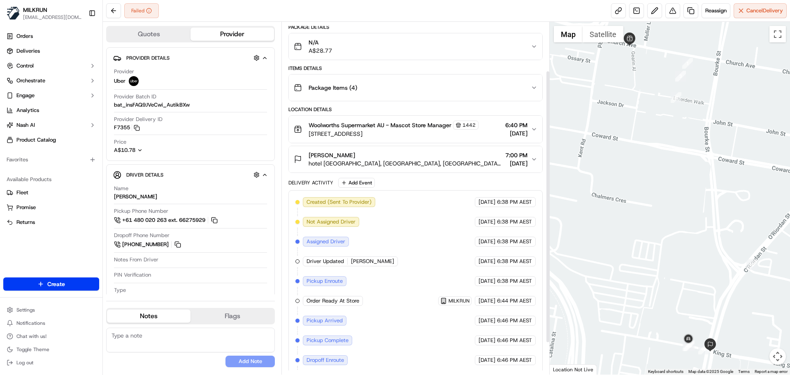
scroll to position [104, 0]
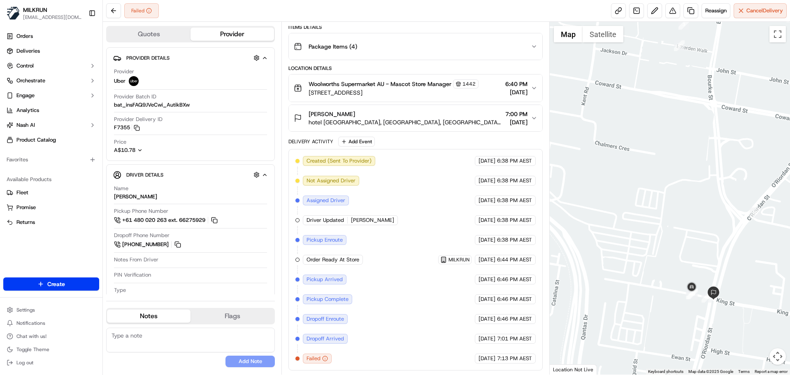
drag, startPoint x: 391, startPoint y: 95, endPoint x: 305, endPoint y: 96, distance: 86.0
click at [305, 96] on div "Woolworths Supermarket AU - Mascot Store Manager 1442 55 Church Ave, Mascot, NS…" at bounding box center [386, 87] width 185 height 17
click at [408, 126] on span "hotel [GEOGRAPHIC_DATA], [GEOGRAPHIC_DATA], [GEOGRAPHIC_DATA] 2020, [GEOGRAPHIC…" at bounding box center [405, 122] width 193 height 8
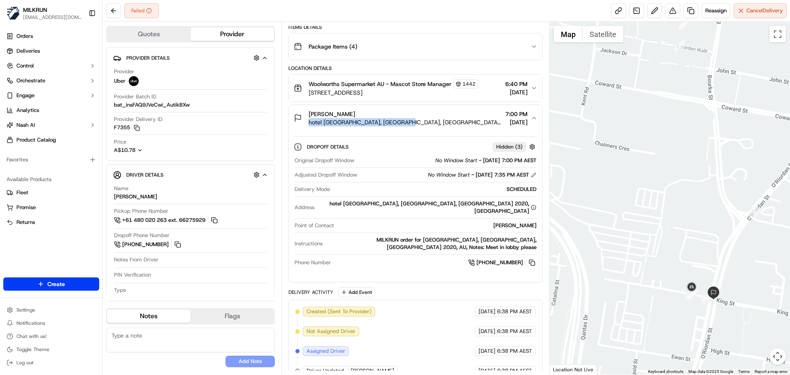
drag, startPoint x: 420, startPoint y: 123, endPoint x: 303, endPoint y: 128, distance: 116.6
click at [303, 128] on button "[PERSON_NAME] hotel [GEOGRAPHIC_DATA], [GEOGRAPHIC_DATA], [GEOGRAPHIC_DATA] 202…" at bounding box center [415, 118] width 253 height 26
copy span "hotel [GEOGRAPHIC_DATA], [GEOGRAPHIC_DATA], [GEOGRAPHIC_DATA] 2020, [GEOGRAPHIC…"
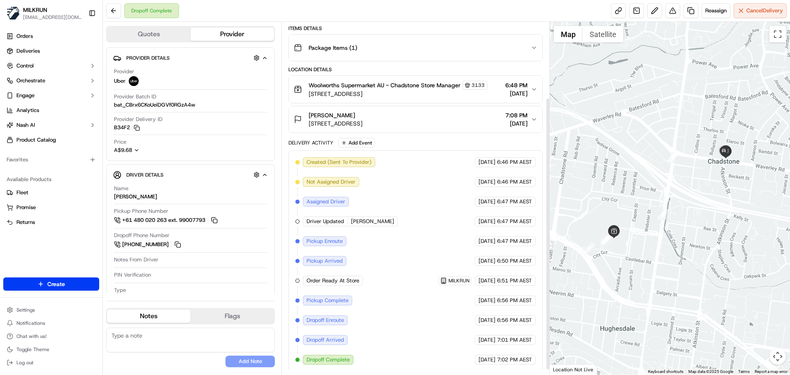
scroll to position [104, 0]
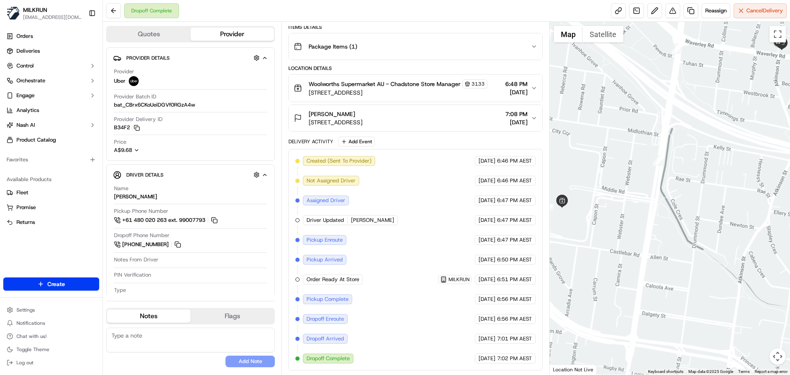
drag, startPoint x: 692, startPoint y: 170, endPoint x: 611, endPoint y: 251, distance: 115.0
click at [610, 254] on div at bounding box center [670, 198] width 241 height 353
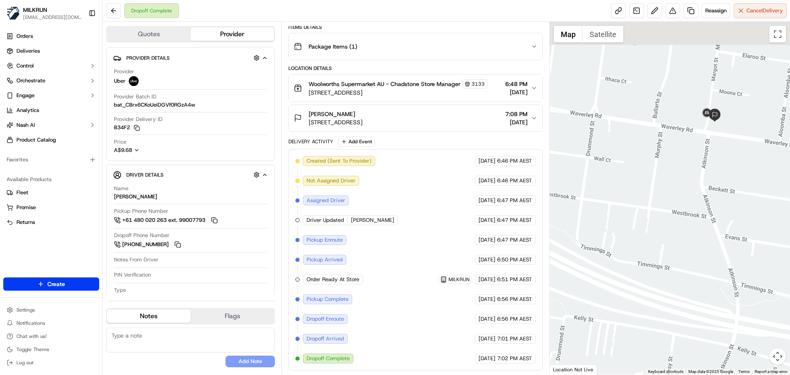
drag, startPoint x: 660, startPoint y: 177, endPoint x: 659, endPoint y: 191, distance: 14.0
click at [660, 190] on div at bounding box center [670, 198] width 241 height 353
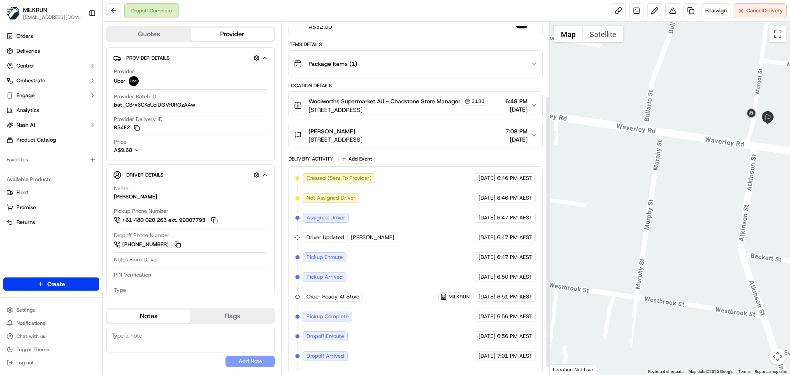
scroll to position [0, 0]
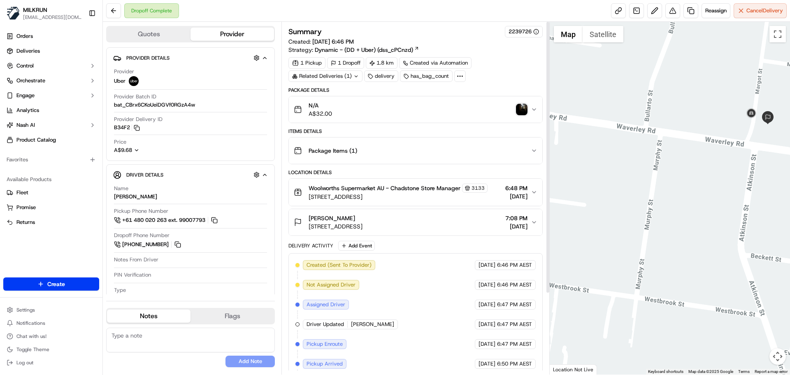
click at [342, 76] on div "Related Deliveries (1)" at bounding box center [326, 76] width 74 height 12
click at [395, 146] on div "Package Items ( 1 )" at bounding box center [412, 150] width 237 height 16
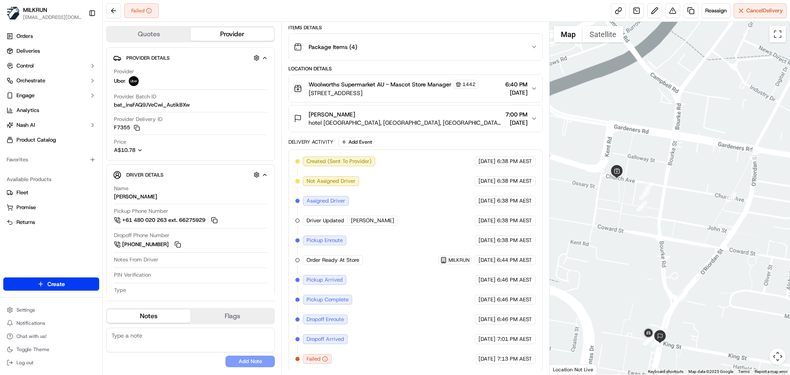
scroll to position [104, 0]
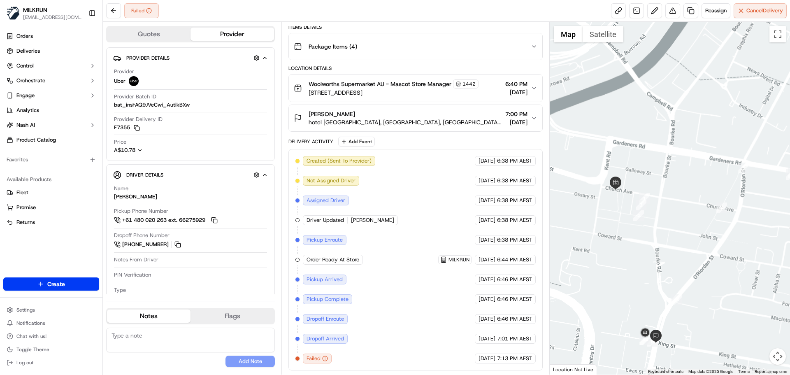
click at [388, 121] on span "hotel [GEOGRAPHIC_DATA], [GEOGRAPHIC_DATA], [GEOGRAPHIC_DATA] 2020, [GEOGRAPHIC…" at bounding box center [405, 122] width 193 height 8
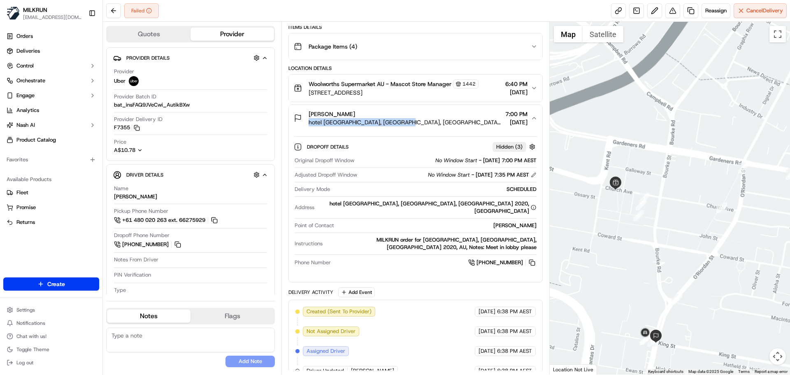
drag, startPoint x: 417, startPoint y: 121, endPoint x: 309, endPoint y: 128, distance: 108.5
click at [309, 128] on button "[PERSON_NAME] hotel [GEOGRAPHIC_DATA], [GEOGRAPHIC_DATA], [GEOGRAPHIC_DATA] 202…" at bounding box center [415, 118] width 253 height 26
copy span "hotel [GEOGRAPHIC_DATA], [GEOGRAPHIC_DATA], [GEOGRAPHIC_DATA] 2020, [GEOGRAPHIC…"
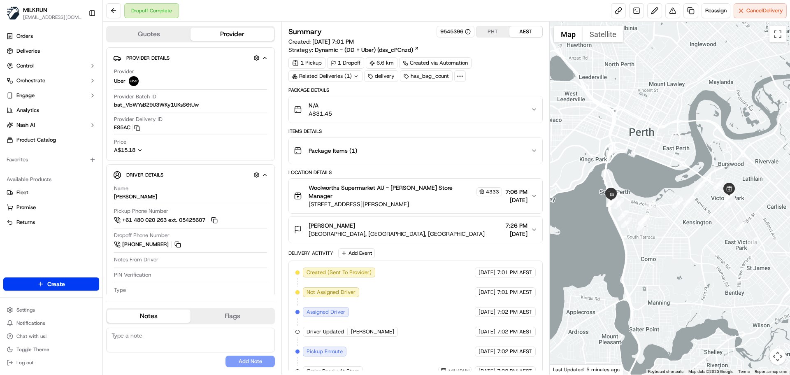
click at [336, 75] on div "Related Deliveries (1)" at bounding box center [326, 76] width 74 height 12
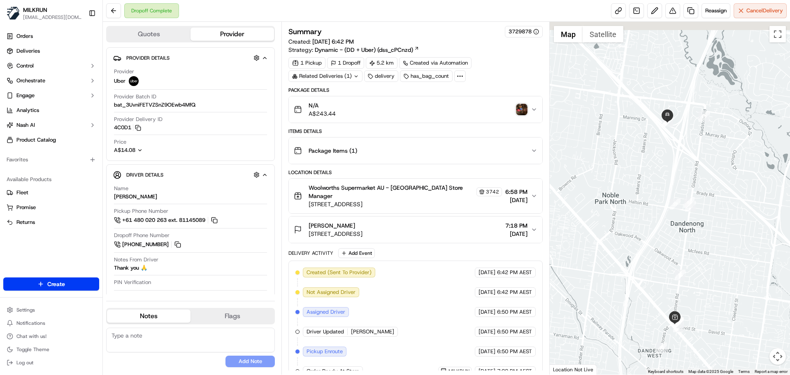
drag, startPoint x: 661, startPoint y: 133, endPoint x: 644, endPoint y: 220, distance: 88.6
click at [644, 220] on div at bounding box center [670, 198] width 241 height 353
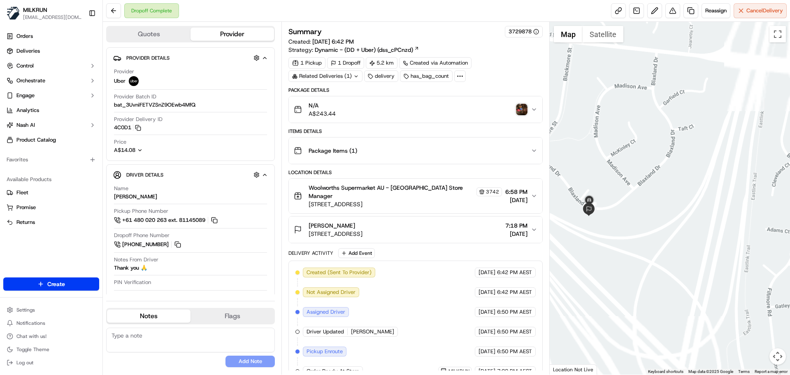
drag, startPoint x: 656, startPoint y: 136, endPoint x: 664, endPoint y: 101, distance: 36.4
click at [668, 96] on div at bounding box center [670, 198] width 241 height 353
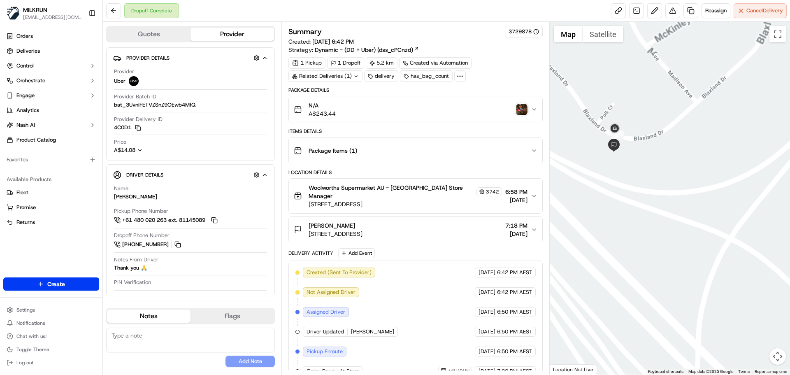
drag, startPoint x: 647, startPoint y: 130, endPoint x: 655, endPoint y: 183, distance: 54.2
click at [661, 197] on div at bounding box center [670, 198] width 241 height 353
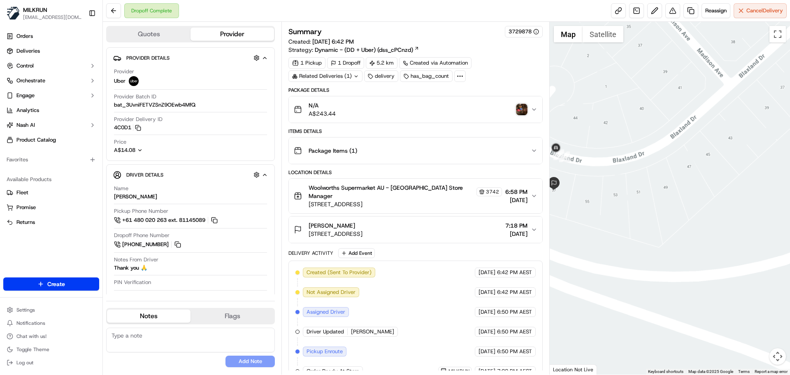
drag, startPoint x: 655, startPoint y: 158, endPoint x: 696, endPoint y: 173, distance: 44.0
click at [705, 158] on div at bounding box center [670, 198] width 241 height 353
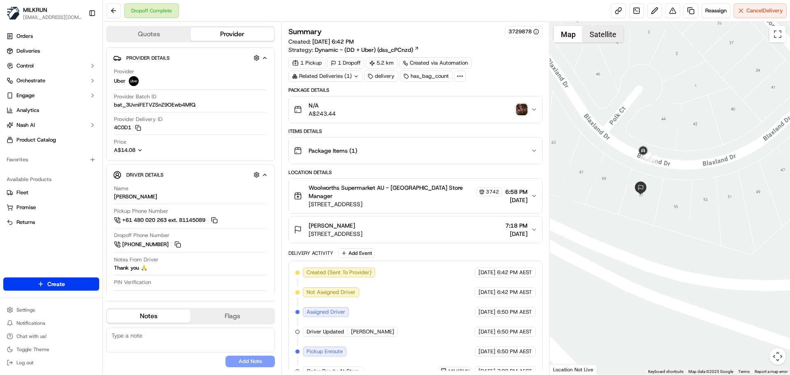
click at [606, 38] on button "Satellite" at bounding box center [603, 34] width 41 height 16
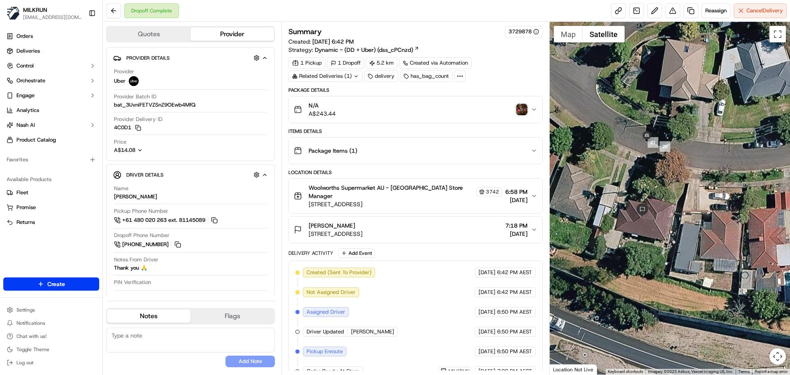
drag, startPoint x: 661, startPoint y: 217, endPoint x: 658, endPoint y: 234, distance: 16.8
click at [658, 234] on div at bounding box center [670, 198] width 241 height 353
click at [521, 110] on img "button" at bounding box center [522, 110] width 12 height 12
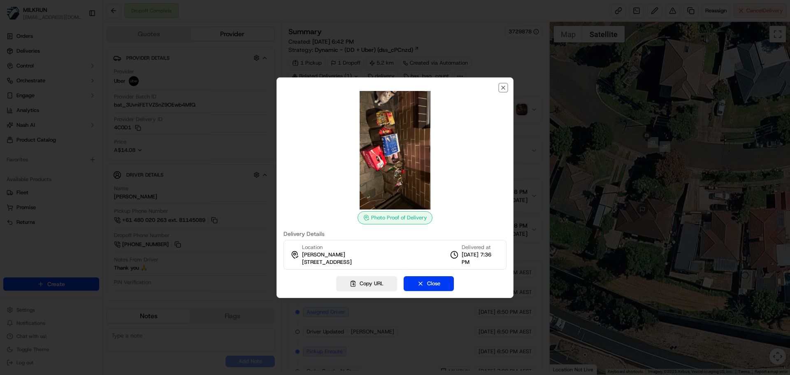
drag, startPoint x: 502, startPoint y: 84, endPoint x: 784, endPoint y: 43, distance: 285.0
click at [504, 84] on icon "button" at bounding box center [503, 87] width 7 height 7
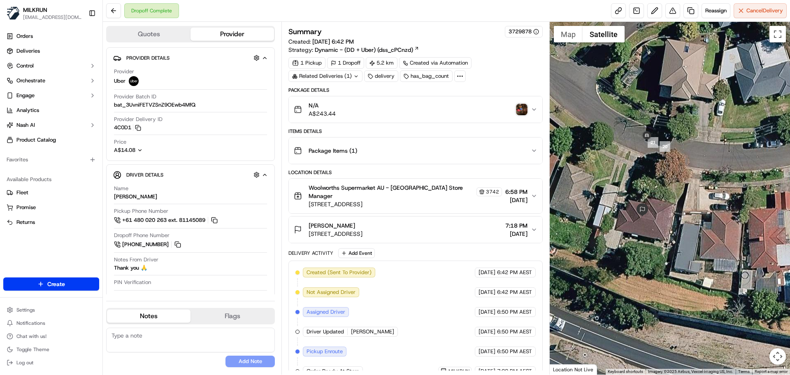
click at [519, 110] on img "button" at bounding box center [522, 110] width 12 height 12
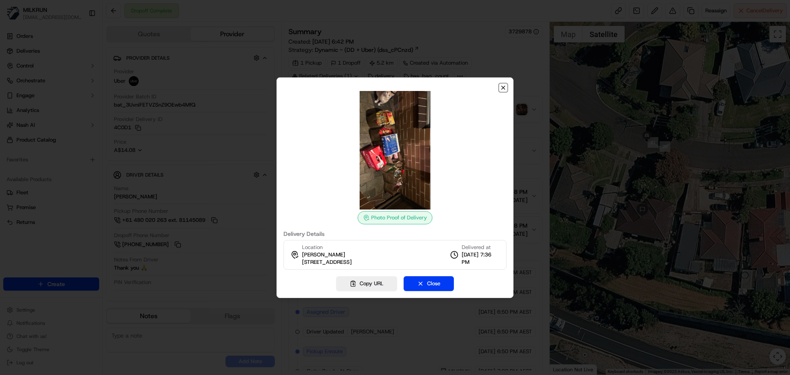
click at [503, 88] on icon "button" at bounding box center [503, 87] width 7 height 7
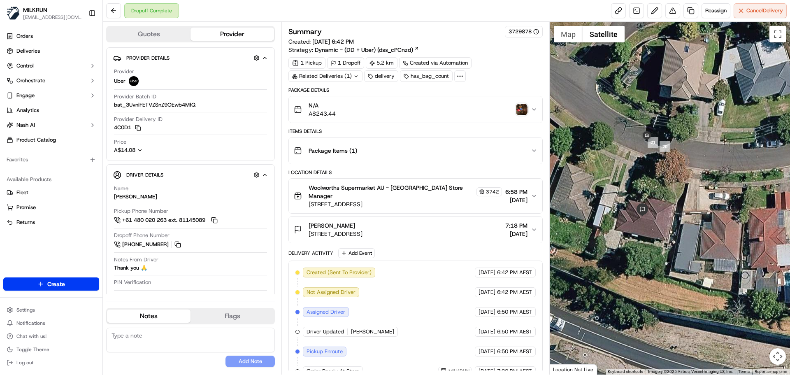
drag, startPoint x: 430, startPoint y: 235, endPoint x: 304, endPoint y: 239, distance: 125.6
click at [304, 239] on button "Jason Fassott 57 Blaxland Dr, Dandenong North, VIC 3175, AU 7:18 PM 18/09/2025" at bounding box center [415, 230] width 253 height 26
copy span "57 Blaxland Dr, Dandenong North, VIC 3175, AU"
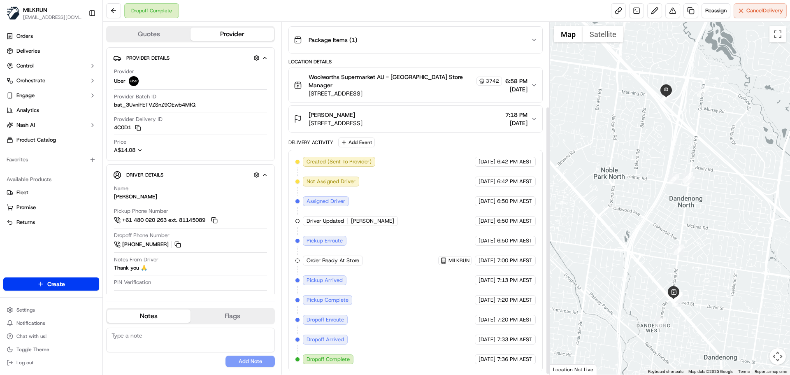
scroll to position [112, 0]
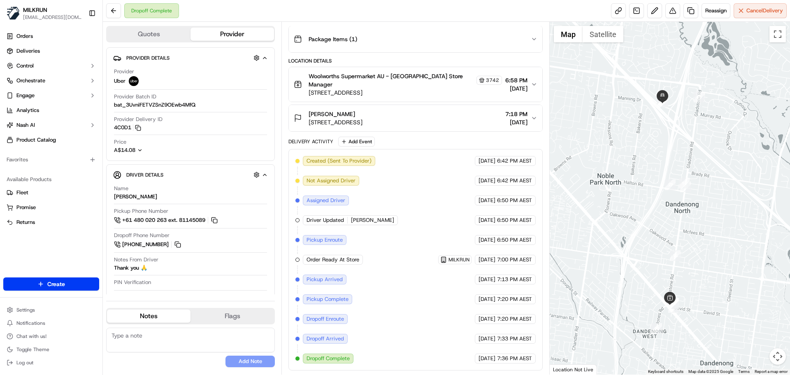
drag, startPoint x: 668, startPoint y: 227, endPoint x: 672, endPoint y: 185, distance: 42.5
click at [665, 233] on div at bounding box center [670, 198] width 241 height 353
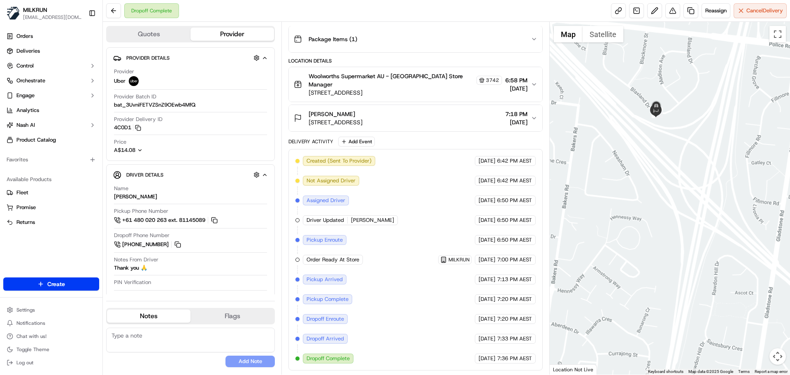
drag, startPoint x: 664, startPoint y: 119, endPoint x: 684, endPoint y: 179, distance: 63.5
click at [684, 179] on div at bounding box center [670, 198] width 241 height 353
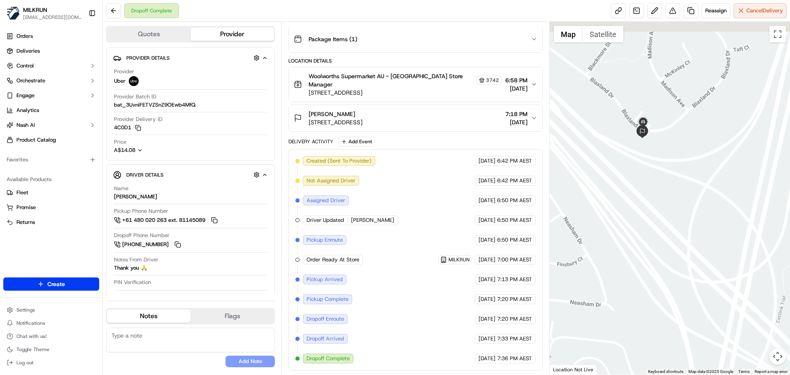
drag, startPoint x: 669, startPoint y: 125, endPoint x: 681, endPoint y: 183, distance: 59.7
click at [681, 183] on div at bounding box center [670, 198] width 241 height 353
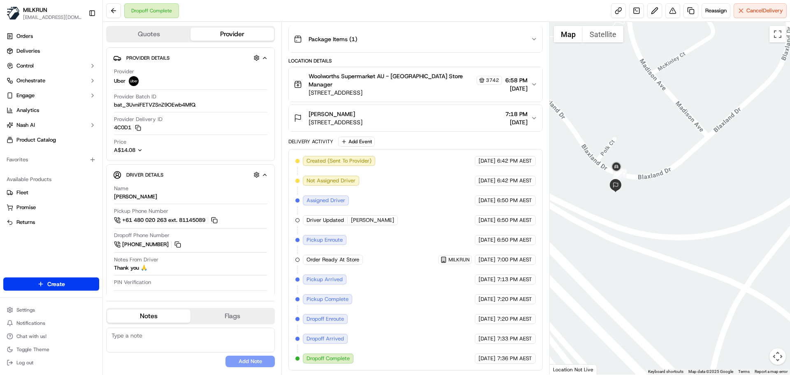
drag, startPoint x: 676, startPoint y: 152, endPoint x: 566, endPoint y: 143, distance: 110.7
click at [685, 149] on div at bounding box center [670, 198] width 241 height 353
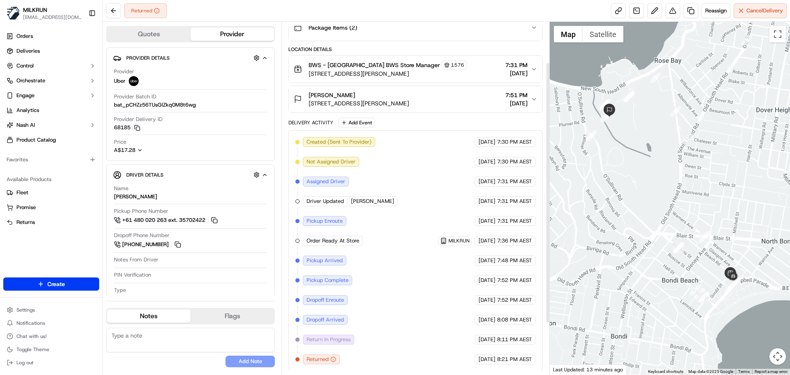
scroll to position [124, 0]
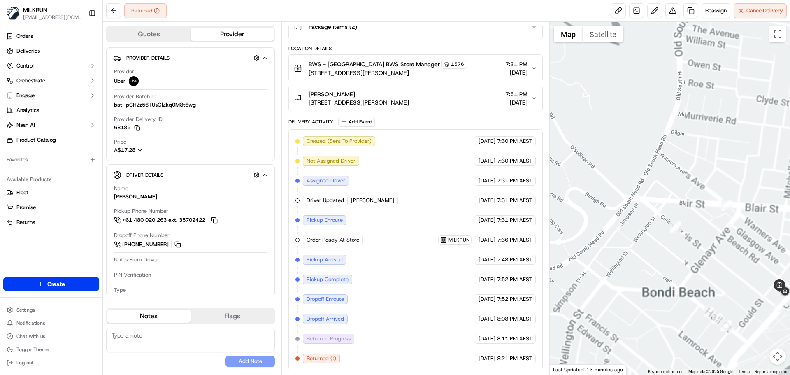
drag, startPoint x: 682, startPoint y: 260, endPoint x: 644, endPoint y: 232, distance: 47.0
click at [644, 232] on div at bounding box center [670, 198] width 241 height 353
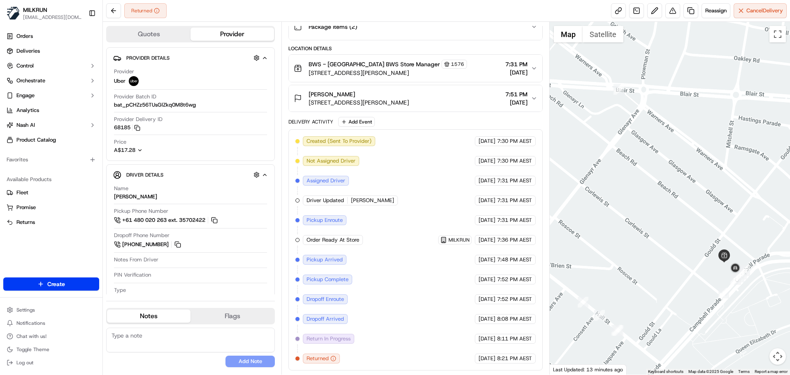
drag, startPoint x: 716, startPoint y: 270, endPoint x: 689, endPoint y: 275, distance: 27.1
click at [692, 275] on div at bounding box center [670, 198] width 241 height 353
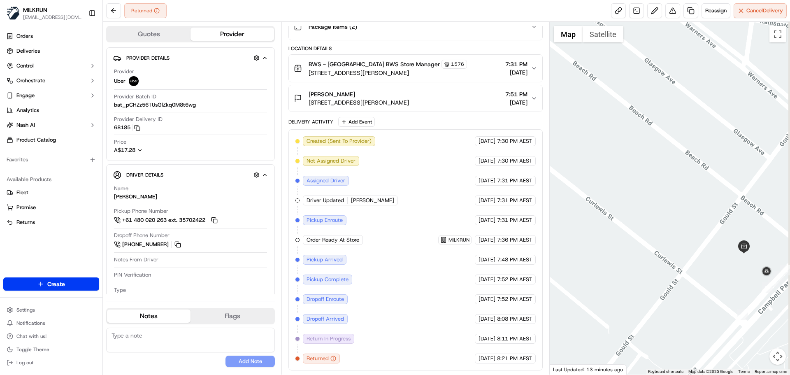
click at [695, 268] on div at bounding box center [670, 198] width 241 height 353
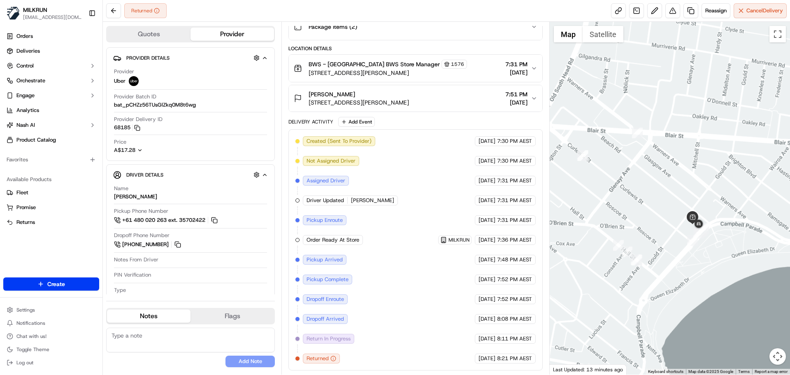
drag, startPoint x: 641, startPoint y: 207, endPoint x: 679, endPoint y: 256, distance: 62.5
click at [692, 264] on div at bounding box center [670, 198] width 241 height 353
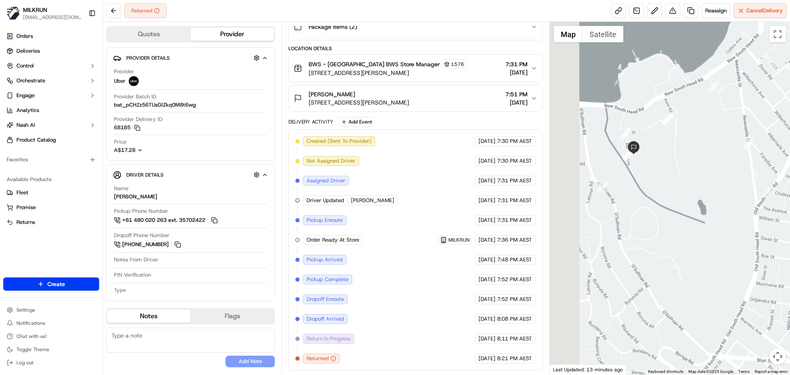
drag, startPoint x: 652, startPoint y: 175, endPoint x: 703, endPoint y: 219, distance: 66.8
click at [707, 224] on div at bounding box center [670, 198] width 241 height 353
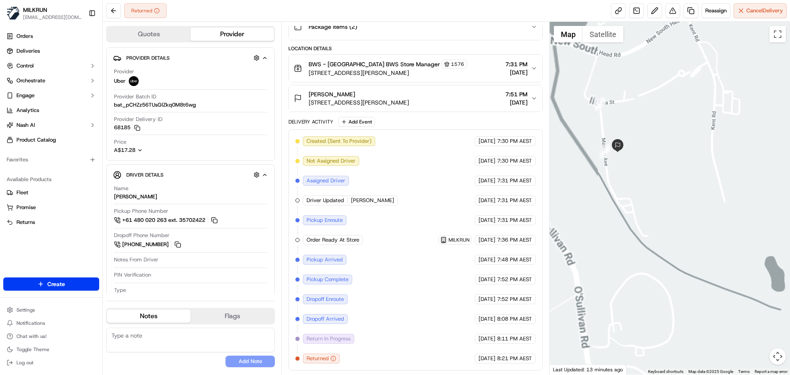
drag, startPoint x: 681, startPoint y: 185, endPoint x: 718, endPoint y: 220, distance: 51.3
click at [742, 219] on div at bounding box center [670, 198] width 241 height 353
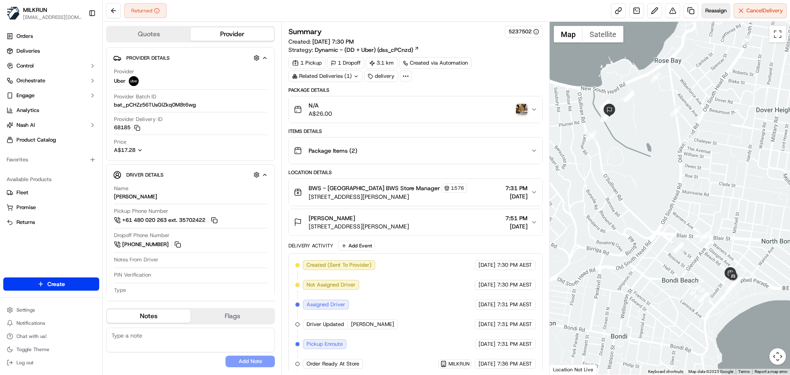
click at [713, 11] on span "Reassign" at bounding box center [716, 10] width 21 height 7
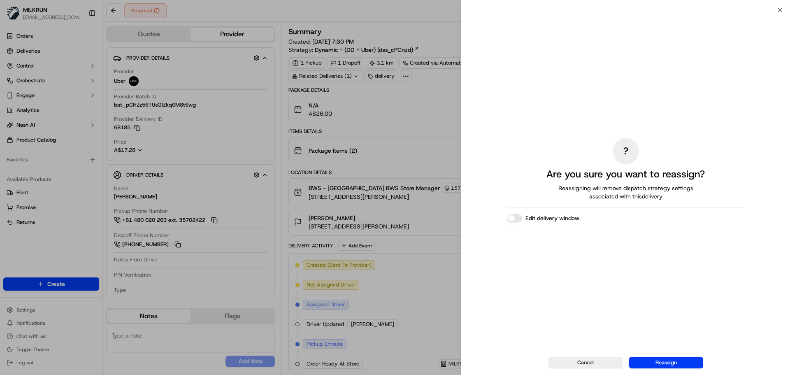
click at [684, 359] on button "Reassign" at bounding box center [666, 363] width 74 height 12
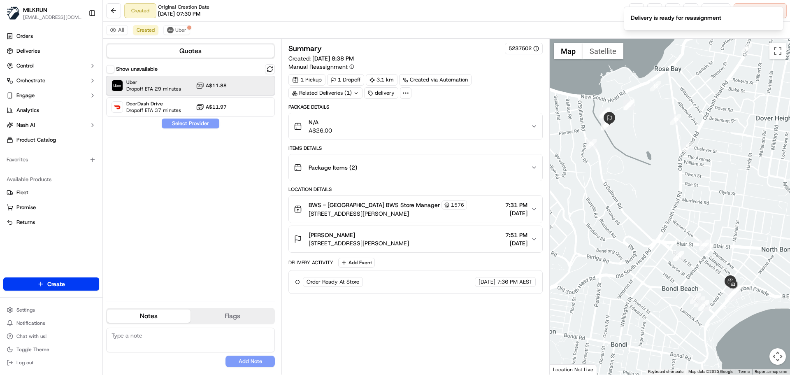
click at [155, 88] on span "Dropoff ETA 29 minutes" at bounding box center [153, 89] width 55 height 7
click at [198, 125] on button "Assign Provider" at bounding box center [190, 124] width 58 height 10
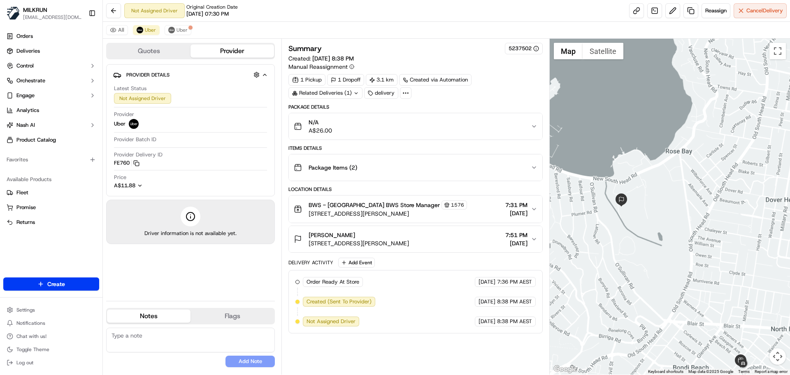
drag, startPoint x: 682, startPoint y: 103, endPoint x: 723, endPoint y: 32, distance: 82.3
click at [724, 32] on div "All Uber Uber Quotes Provider Provider Details Hidden ( 4 ) Latest Status Not A…" at bounding box center [446, 198] width 687 height 353
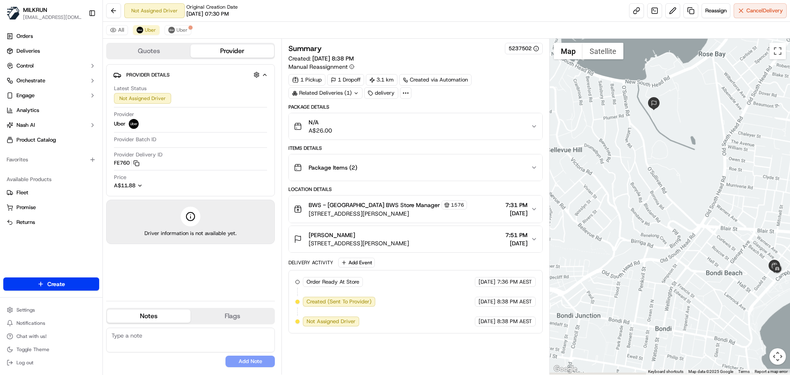
drag, startPoint x: 661, startPoint y: 142, endPoint x: 659, endPoint y: 129, distance: 13.6
click at [660, 129] on div at bounding box center [670, 207] width 241 height 336
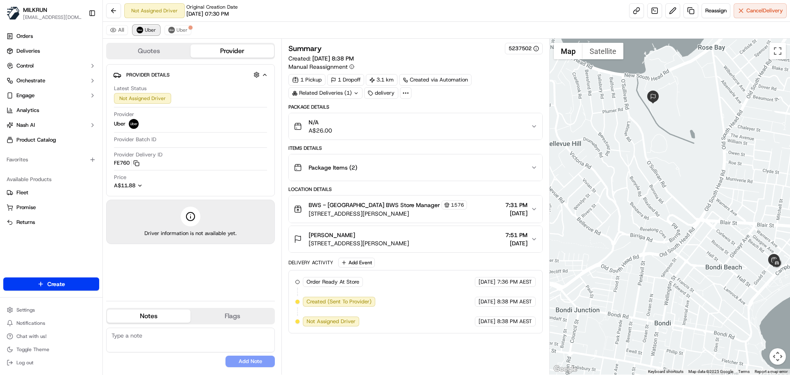
click at [156, 29] on button "Uber" at bounding box center [146, 30] width 27 height 10
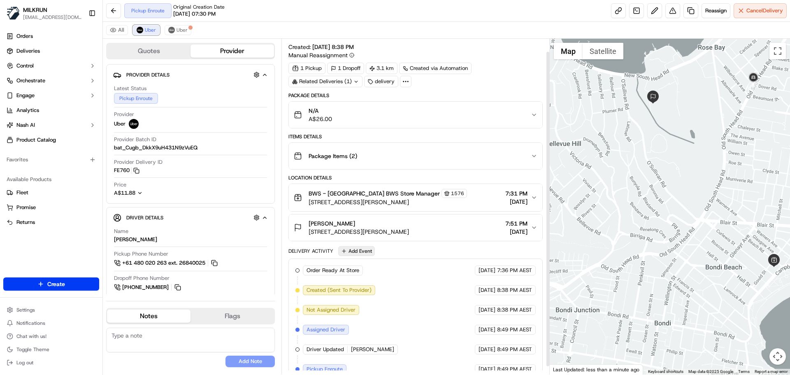
scroll to position [22, 0]
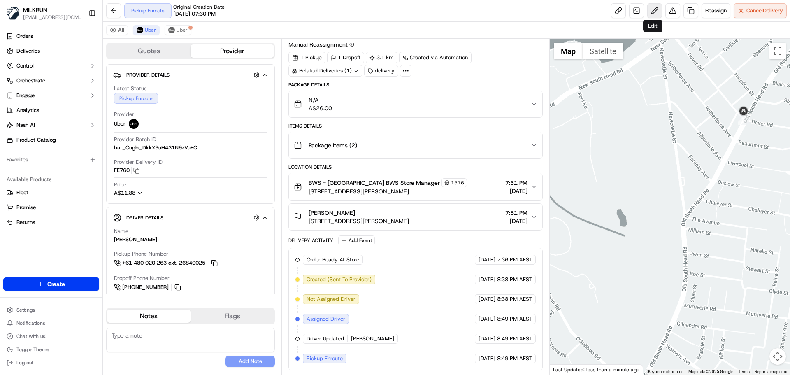
click at [652, 10] on button at bounding box center [654, 10] width 15 height 15
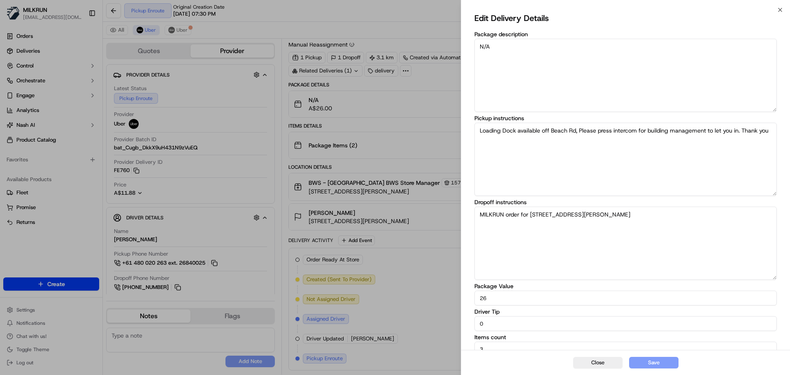
drag, startPoint x: 487, startPoint y: 325, endPoint x: 472, endPoint y: 325, distance: 14.4
click at [472, 325] on div "Edit Delivery Details Package description N/A Pickup instructions Loading Dock …" at bounding box center [625, 184] width 329 height 348
type input "5"
click at [655, 361] on button "Save" at bounding box center [653, 363] width 49 height 12
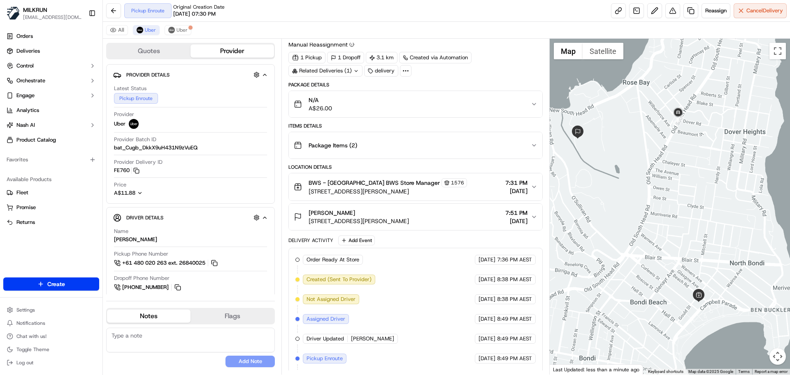
click at [657, 191] on div at bounding box center [670, 207] width 241 height 336
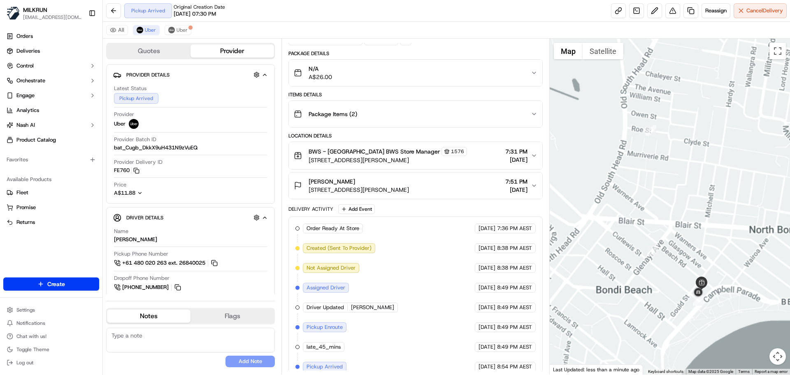
scroll to position [62, 0]
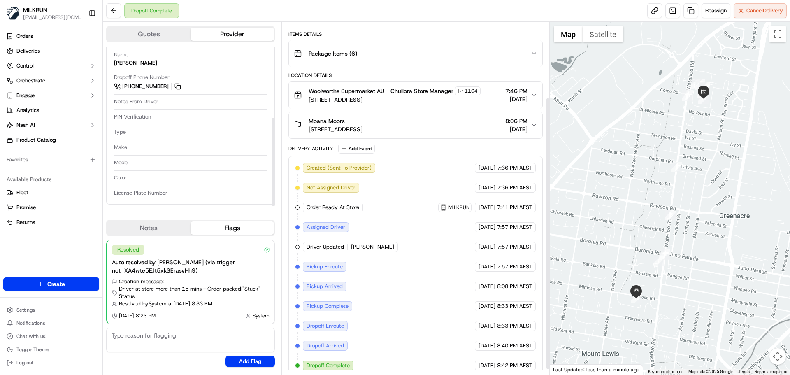
scroll to position [104, 0]
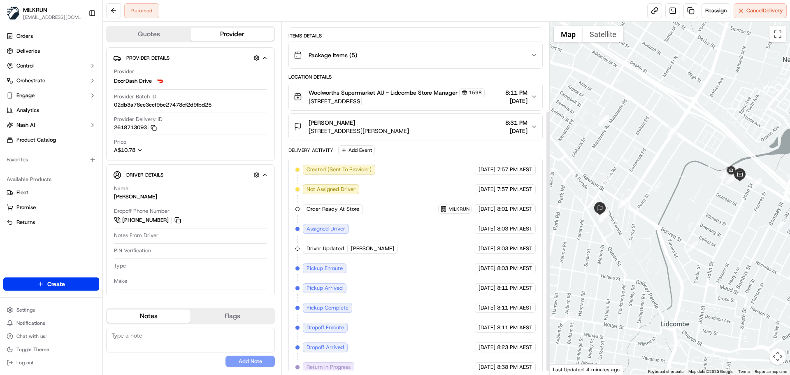
scroll to position [124, 0]
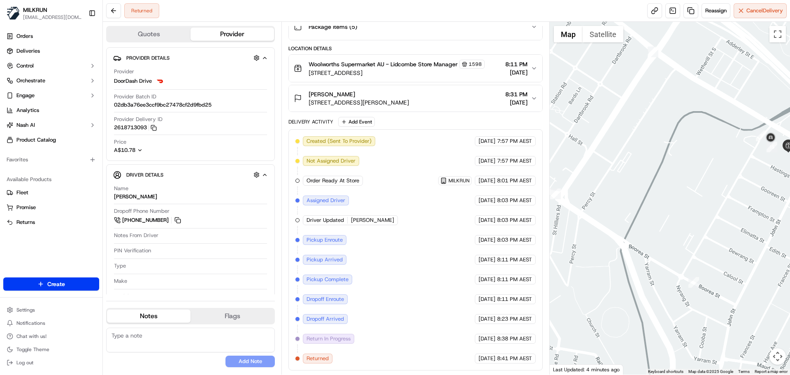
drag, startPoint x: 712, startPoint y: 205, endPoint x: 737, endPoint y: 209, distance: 24.9
click at [755, 207] on div at bounding box center [670, 198] width 241 height 353
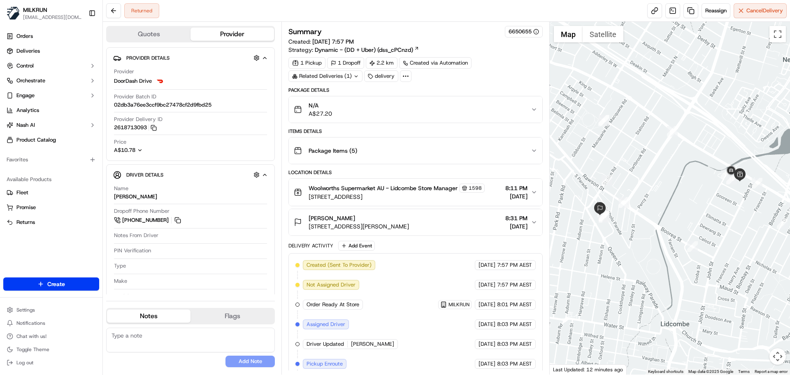
click at [533, 221] on icon "button" at bounding box center [534, 222] width 7 height 7
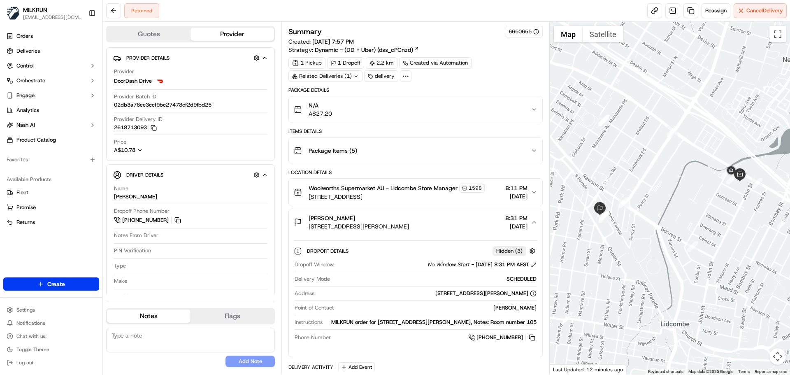
click at [339, 324] on div "MILKRUN order for 30 Kerr Parade, Auburn, NSW 2144, AU, Notes: Room number 105" at bounding box center [431, 322] width 210 height 7
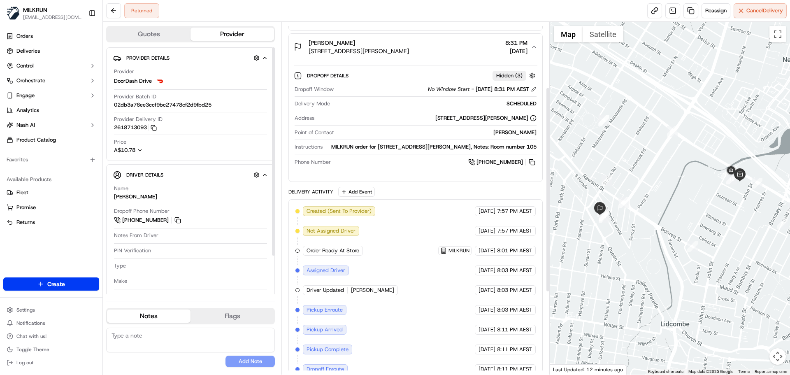
scroll to position [253, 0]
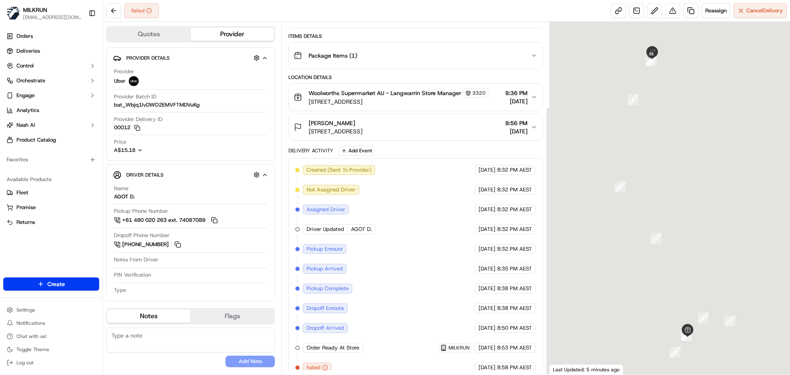
scroll to position [112, 0]
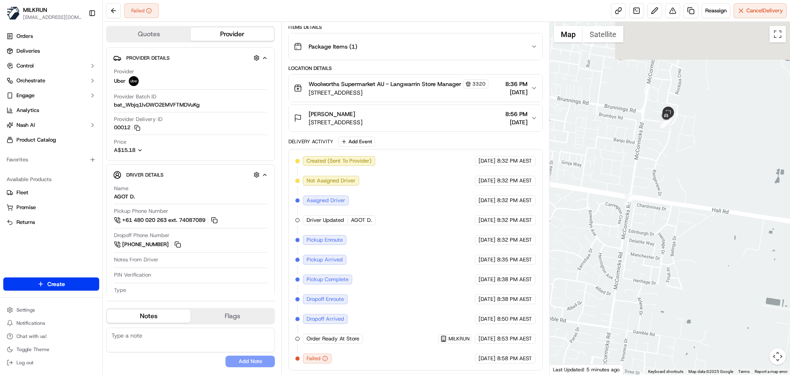
drag, startPoint x: 657, startPoint y: 108, endPoint x: 627, endPoint y: 272, distance: 166.4
click at [627, 272] on div at bounding box center [670, 198] width 241 height 353
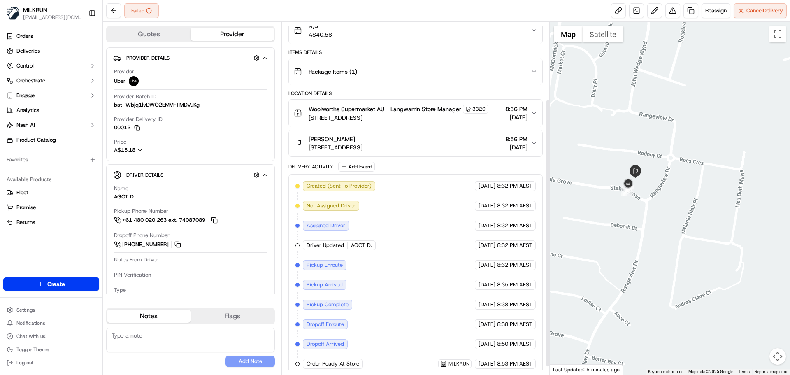
scroll to position [0, 0]
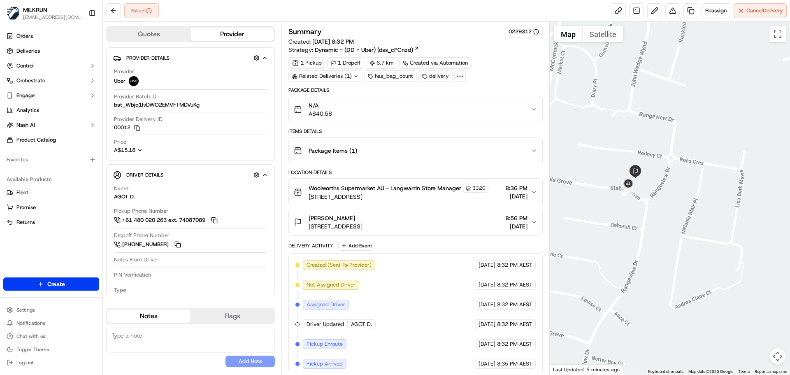
click at [333, 78] on div "Related Deliveries (1)" at bounding box center [326, 76] width 74 height 12
click at [117, 7] on button at bounding box center [113, 10] width 15 height 15
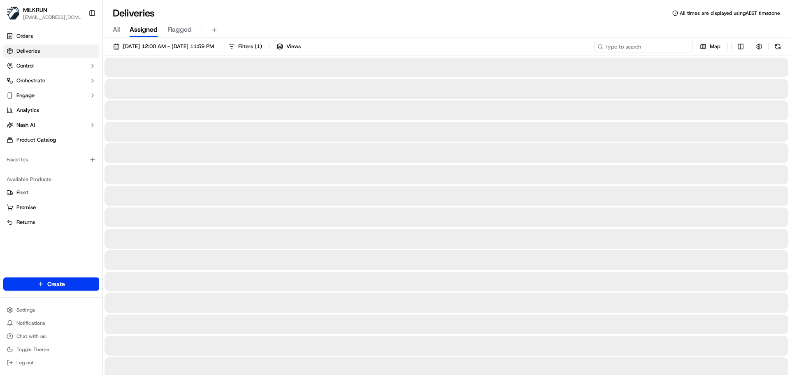
click at [643, 43] on input at bounding box center [643, 47] width 99 height 12
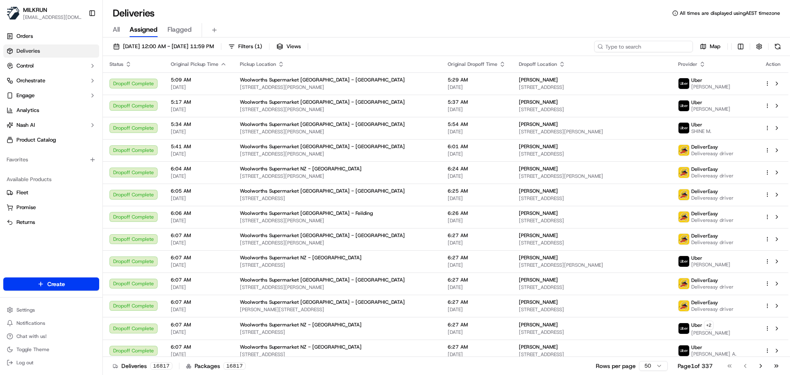
paste input "Pennee Bronstein"
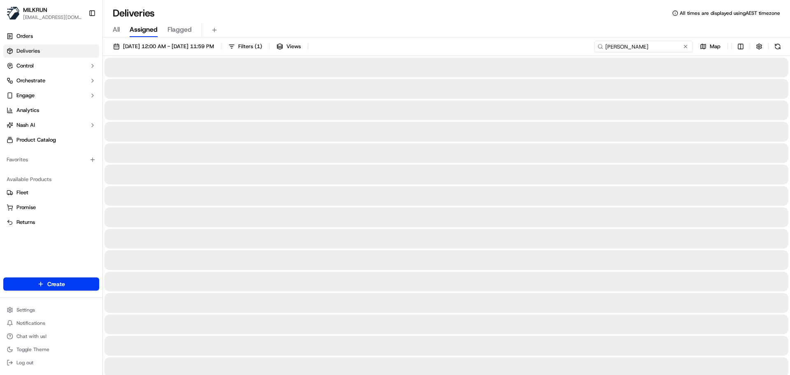
type input "Pennee Bronstein"
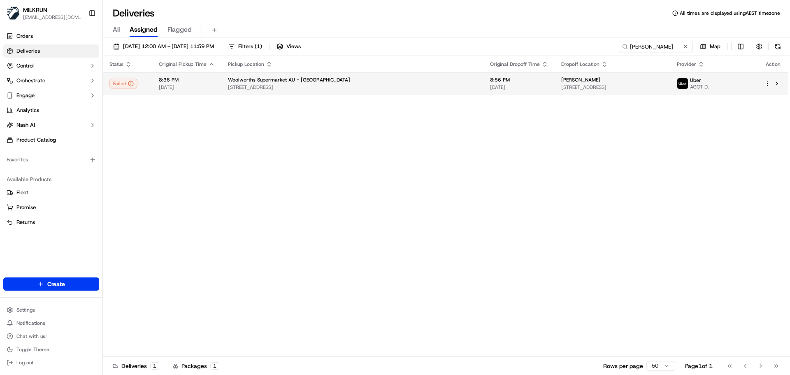
click at [394, 82] on div "Woolworths Supermarket AU - Langwarrin" at bounding box center [352, 80] width 249 height 7
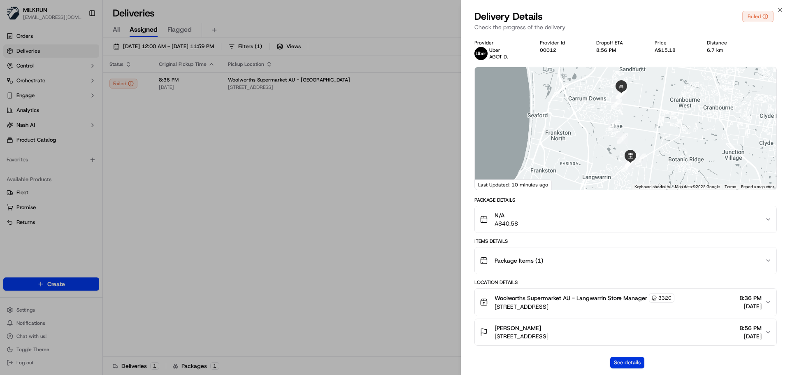
click at [632, 360] on button "See details" at bounding box center [627, 363] width 34 height 12
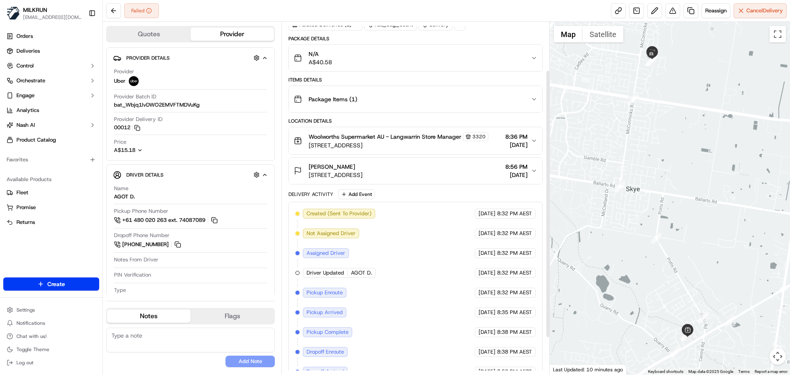
scroll to position [112, 0]
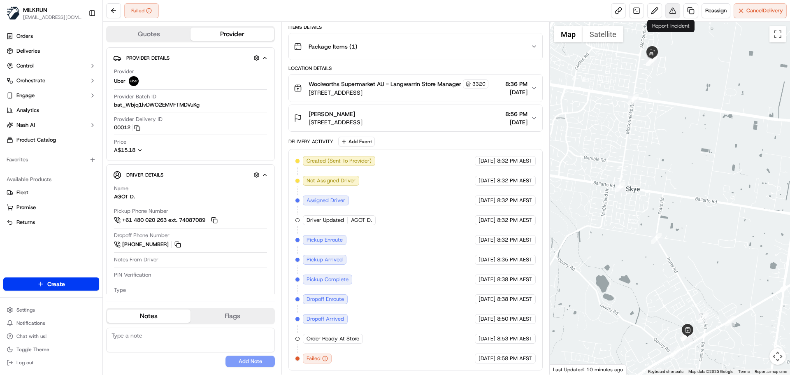
click at [670, 11] on button at bounding box center [673, 10] width 15 height 15
click at [689, 11] on link at bounding box center [691, 10] width 15 height 15
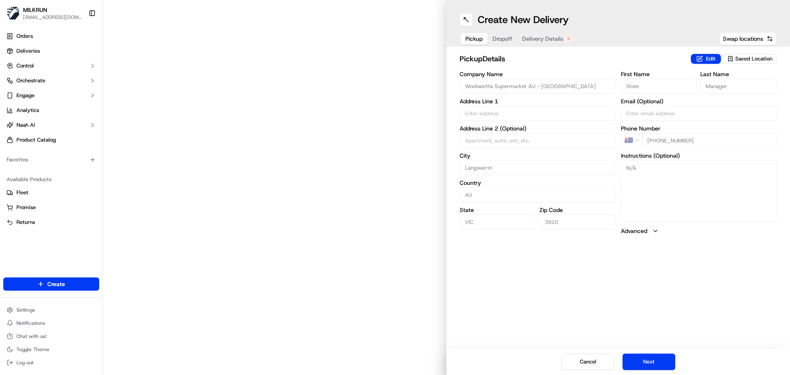
type input "385 Cranbourne - Frankston Rd"
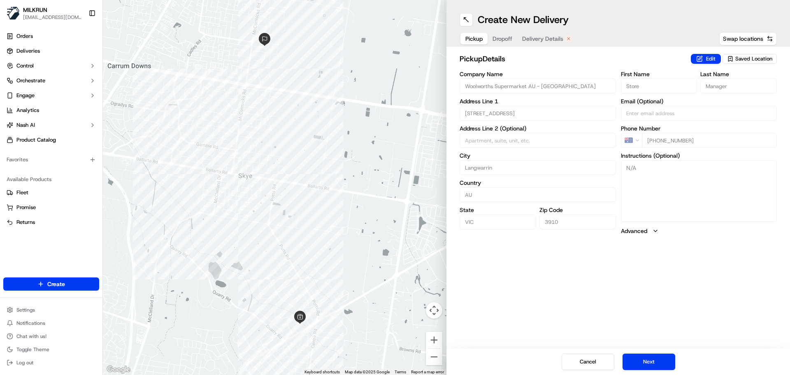
click at [293, 114] on div at bounding box center [275, 187] width 344 height 375
click at [641, 366] on button "Next" at bounding box center [649, 362] width 53 height 16
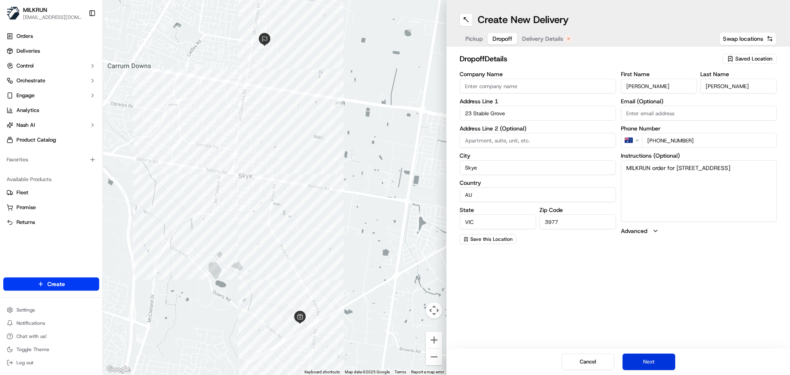
click at [646, 359] on button "Next" at bounding box center [649, 362] width 53 height 16
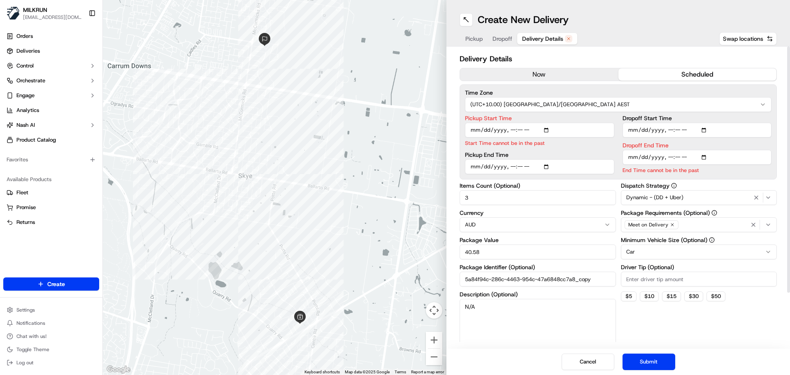
click at [523, 79] on button "now" at bounding box center [539, 74] width 158 height 12
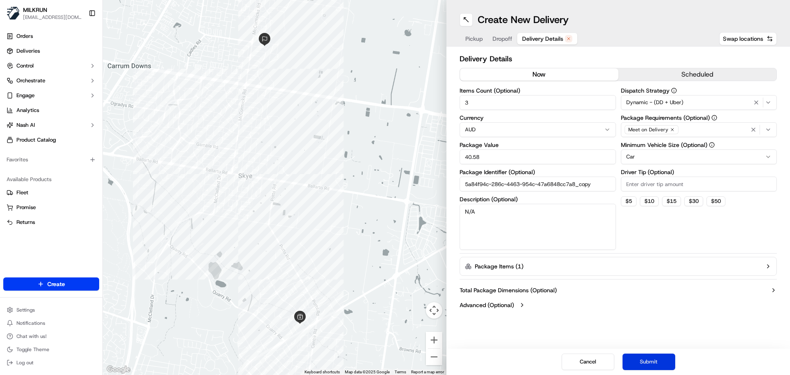
click at [649, 359] on button "Submit" at bounding box center [649, 362] width 53 height 16
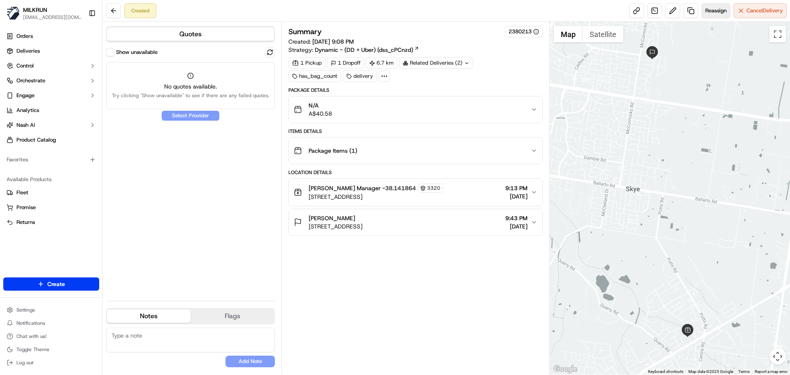
click at [710, 8] on span "Reassign" at bounding box center [716, 10] width 21 height 7
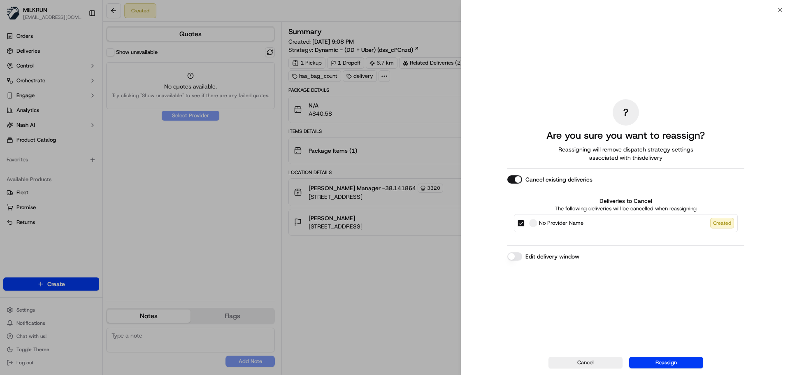
click at [521, 224] on button "No Provider Name Created" at bounding box center [521, 223] width 7 height 7
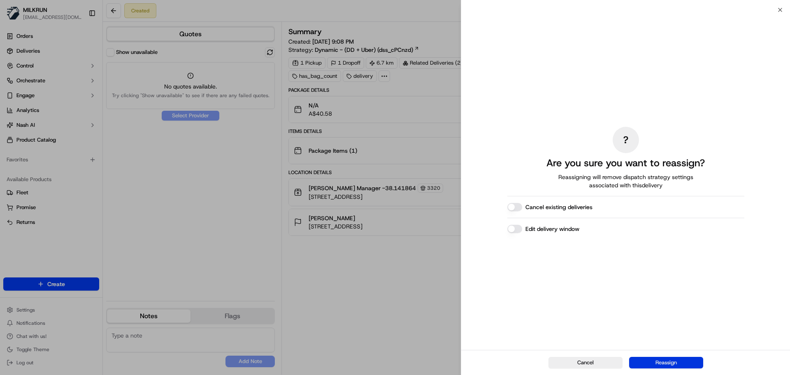
click at [657, 364] on button "Reassign" at bounding box center [666, 363] width 74 height 12
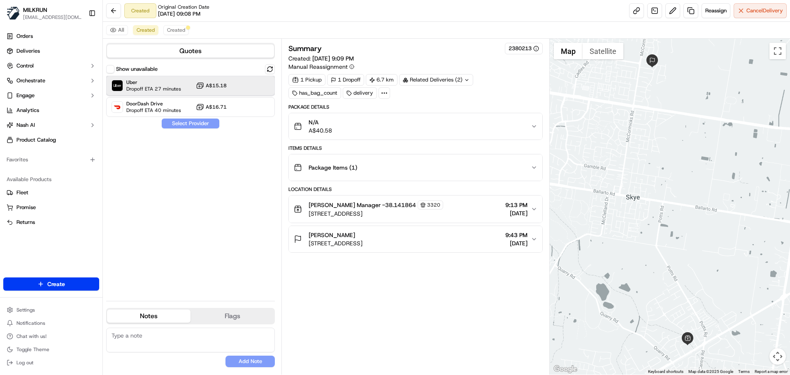
click at [175, 87] on span "Dropoff ETA 27 minutes" at bounding box center [153, 89] width 55 height 7
click at [190, 123] on button "Assign Provider" at bounding box center [190, 124] width 58 height 10
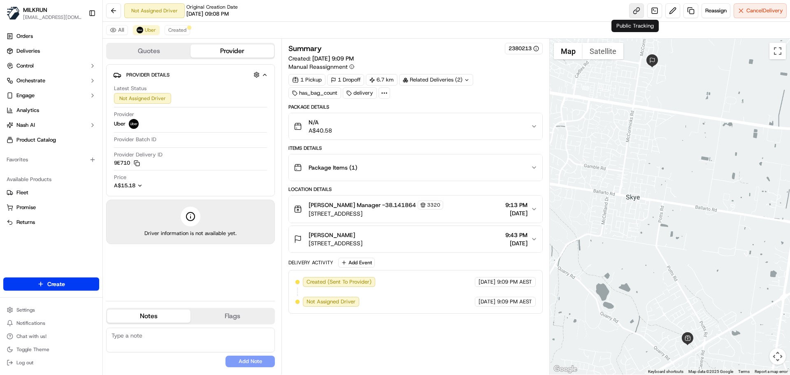
click at [632, 9] on link at bounding box center [636, 10] width 15 height 15
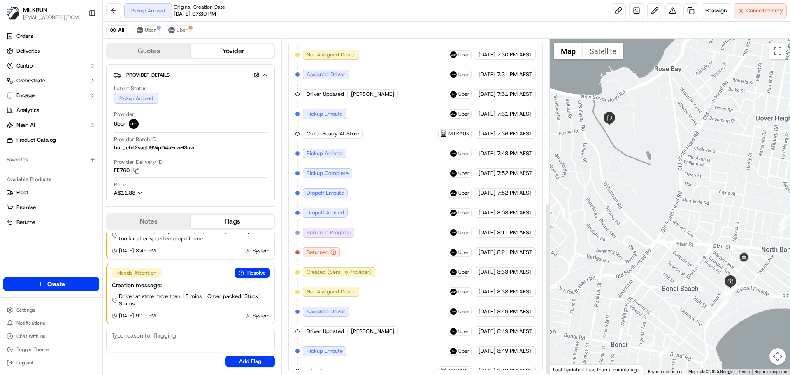
scroll to position [319, 0]
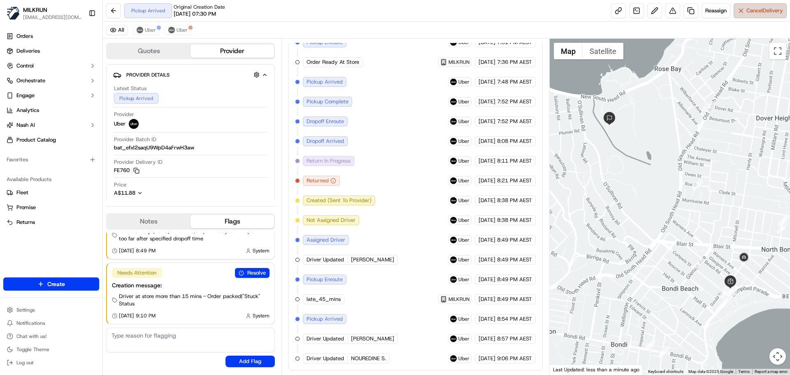
click at [752, 9] on span "Cancel Delivery" at bounding box center [765, 10] width 37 height 7
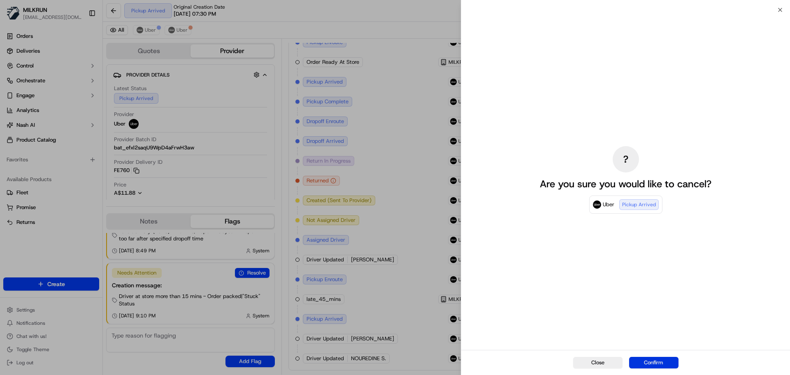
click at [665, 363] on button "Confirm" at bounding box center [653, 363] width 49 height 12
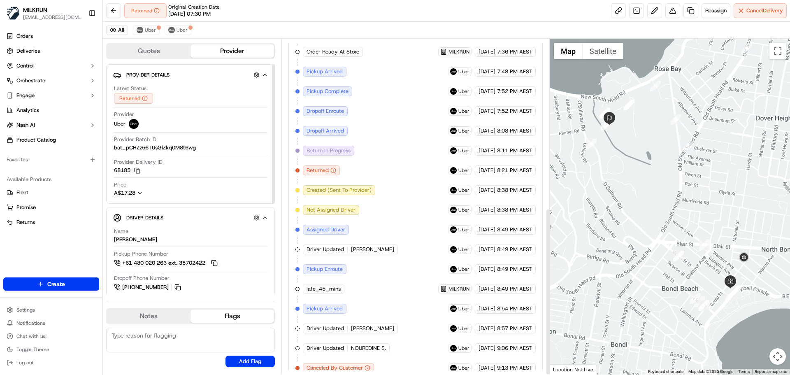
scroll to position [338, 0]
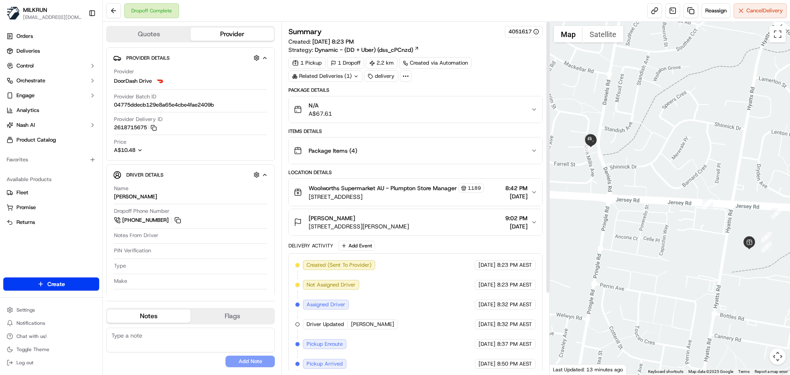
click at [339, 76] on div "Related Deliveries (1)" at bounding box center [326, 76] width 74 height 12
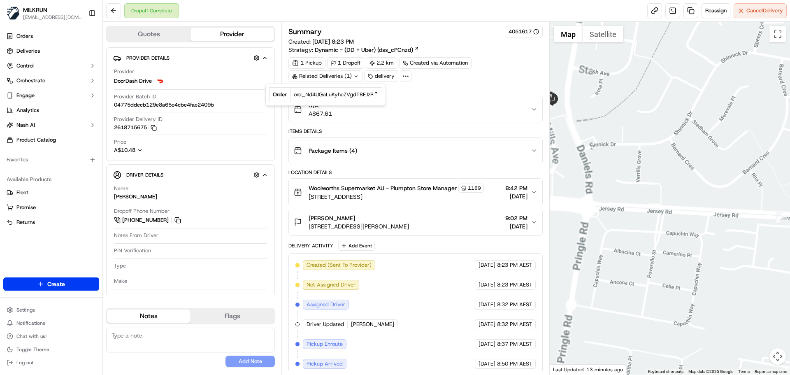
drag, startPoint x: 718, startPoint y: 154, endPoint x: 735, endPoint y: 159, distance: 17.6
click at [739, 156] on div at bounding box center [670, 198] width 241 height 353
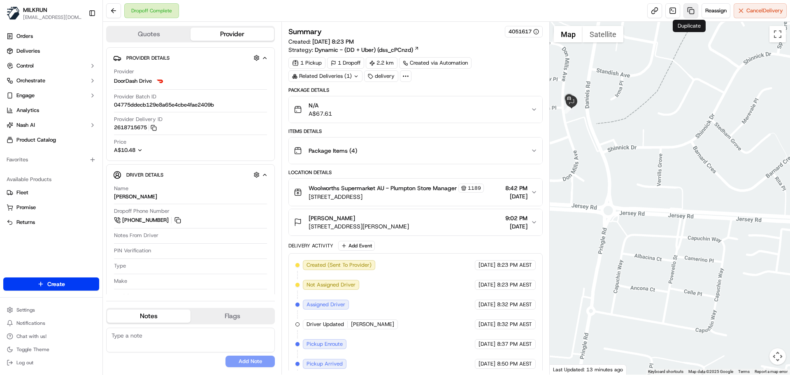
click at [690, 8] on link at bounding box center [691, 10] width 15 height 15
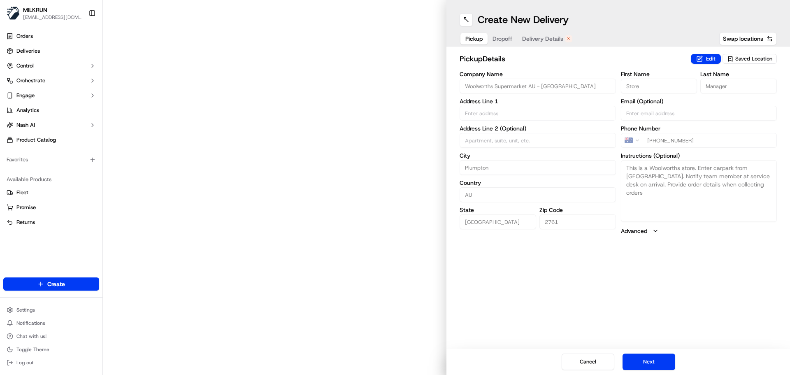
type input "[STREET_ADDRESS]"
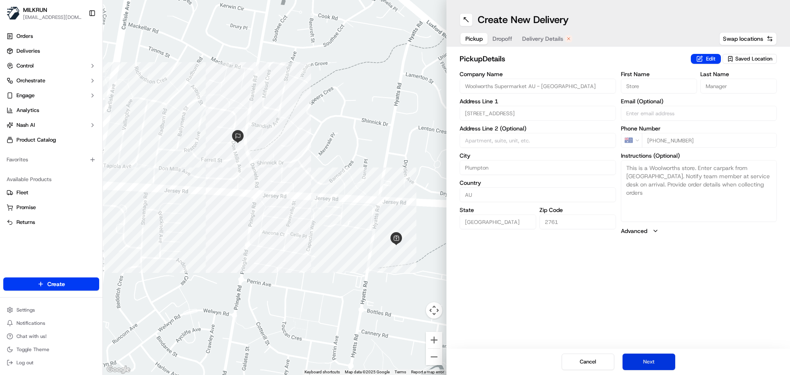
click at [652, 359] on button "Next" at bounding box center [649, 362] width 53 height 16
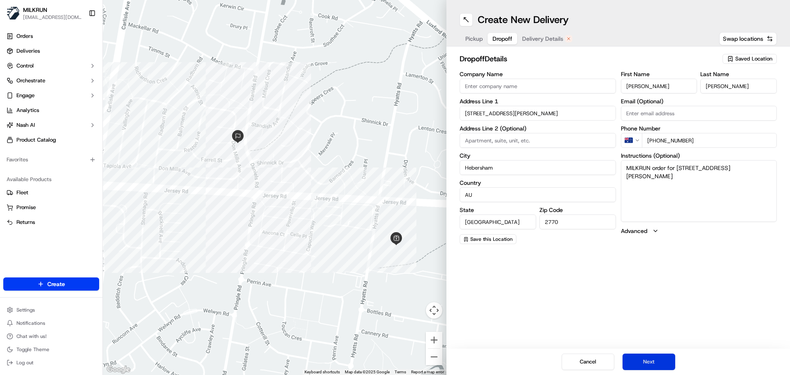
click at [647, 360] on button "Next" at bounding box center [649, 362] width 53 height 16
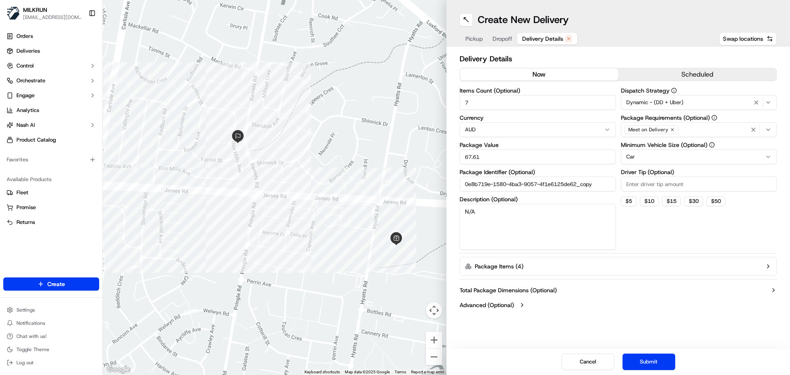
click at [513, 75] on button "now" at bounding box center [539, 74] width 158 height 12
click at [659, 361] on button "Submit" at bounding box center [649, 362] width 53 height 16
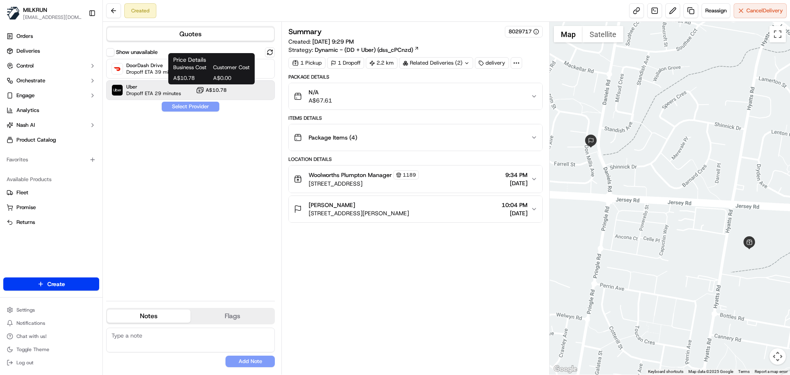
click at [226, 88] on span "A$10.78" at bounding box center [216, 90] width 21 height 7
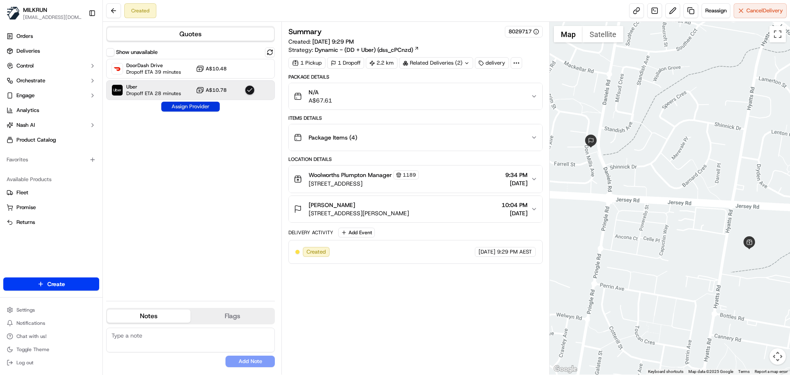
click at [194, 107] on button "Assign Provider" at bounding box center [190, 107] width 58 height 10
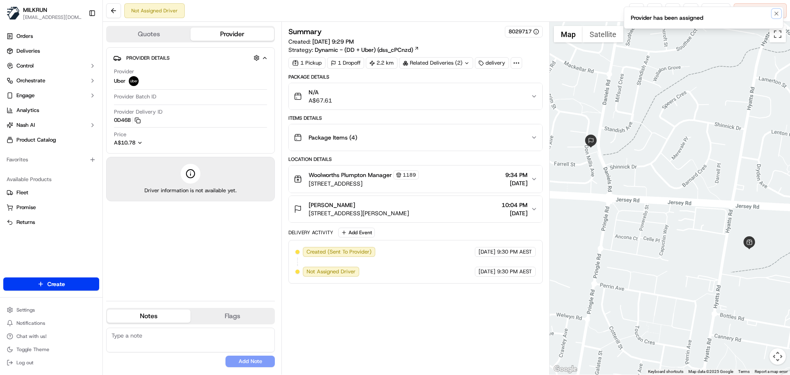
drag, startPoint x: 775, startPoint y: 13, endPoint x: 696, endPoint y: 0, distance: 80.1
click at [770, 13] on li "Provider has been assigned" at bounding box center [704, 18] width 160 height 22
click at [776, 11] on icon "Notifications (F8)" at bounding box center [776, 13] width 7 height 7
click at [635, 9] on link at bounding box center [636, 10] width 15 height 15
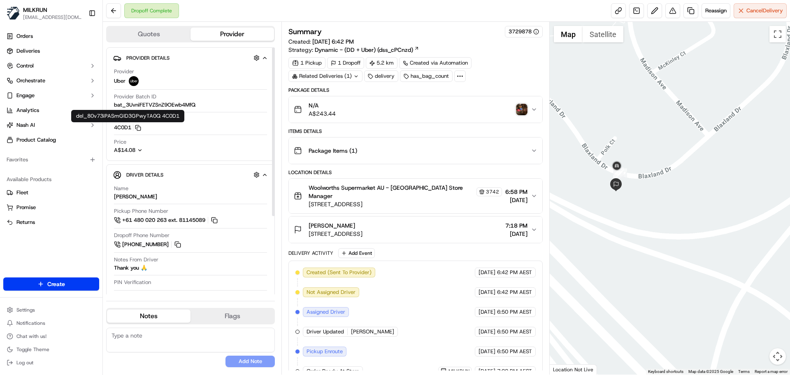
scroll to position [112, 0]
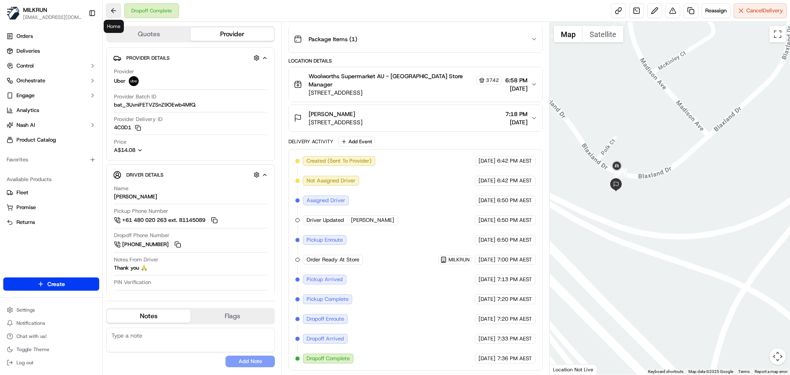
click at [116, 11] on button at bounding box center [113, 10] width 15 height 15
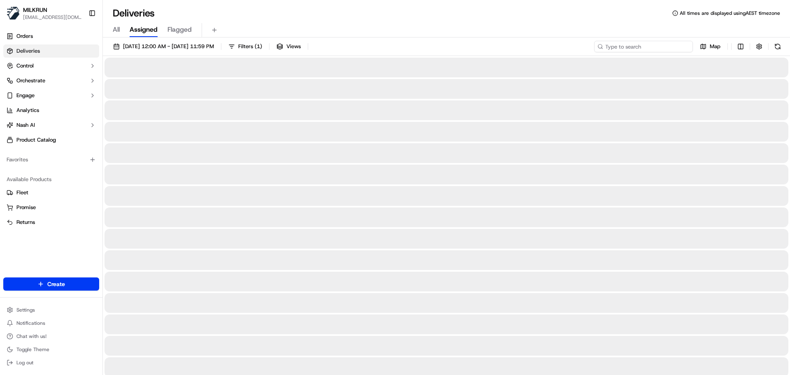
click at [631, 41] on input at bounding box center [643, 47] width 99 height 12
paste input "[PERSON_NAME]"
click at [608, 47] on input "[PERSON_NAME]" at bounding box center [643, 47] width 99 height 12
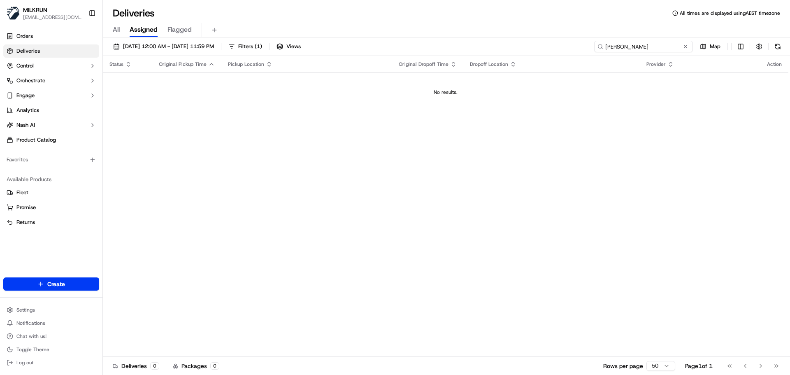
click at [607, 47] on input "[PERSON_NAME]" at bounding box center [643, 47] width 99 height 12
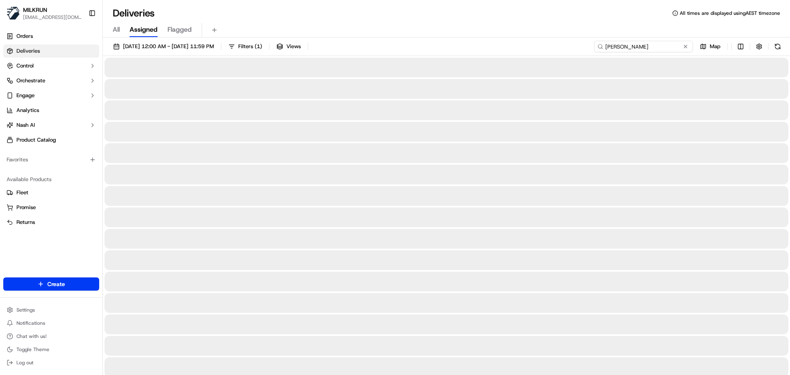
click at [651, 47] on input "[PERSON_NAME]" at bounding box center [643, 47] width 99 height 12
type input "[PERSON_NAME]"
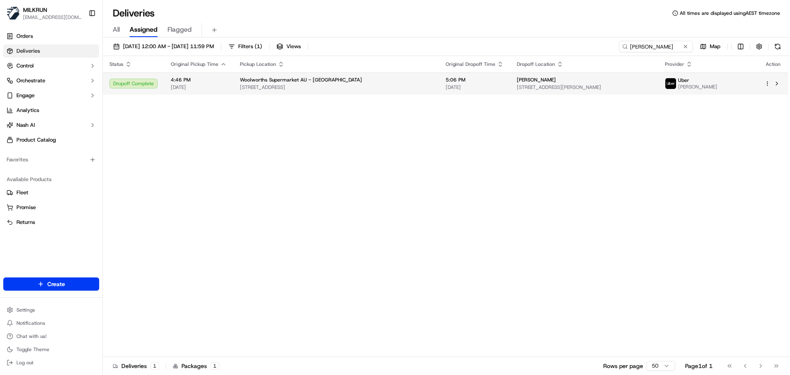
click at [552, 81] on span "[PERSON_NAME]" at bounding box center [536, 80] width 39 height 7
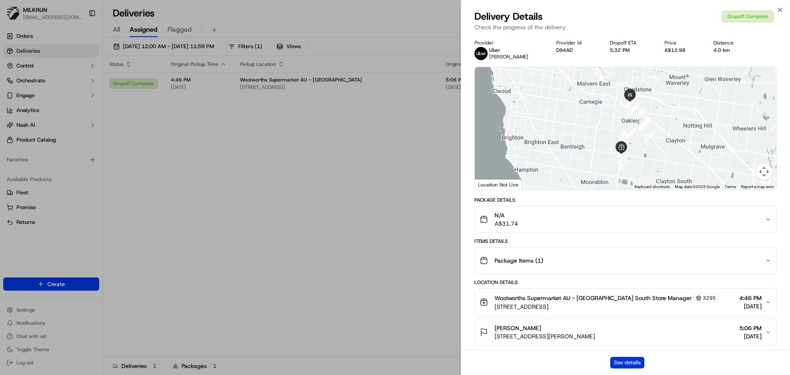
click at [627, 361] on button "See details" at bounding box center [627, 363] width 34 height 12
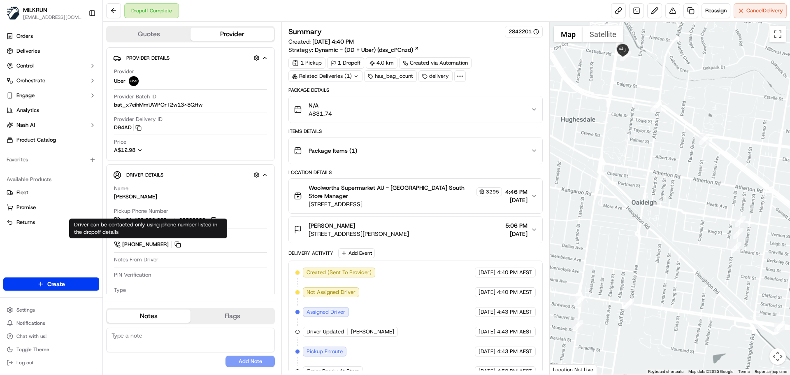
drag, startPoint x: 721, startPoint y: 177, endPoint x: 678, endPoint y: 242, distance: 77.3
click at [680, 236] on div at bounding box center [670, 198] width 241 height 353
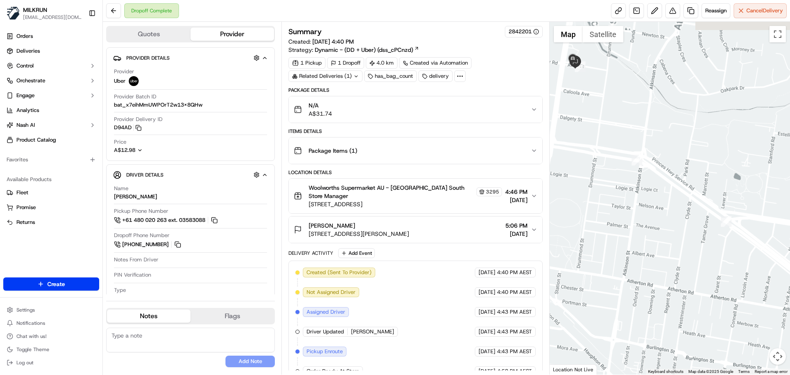
drag, startPoint x: 700, startPoint y: 179, endPoint x: 727, endPoint y: 235, distance: 62.0
click at [725, 235] on div at bounding box center [670, 198] width 241 height 353
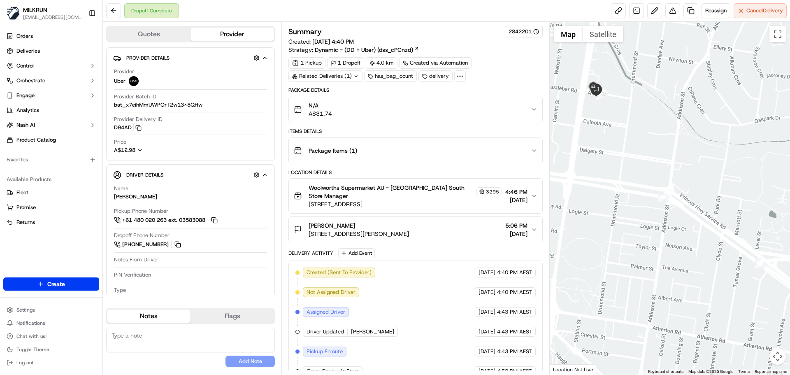
drag, startPoint x: 674, startPoint y: 184, endPoint x: 680, endPoint y: 173, distance: 12.9
click at [679, 173] on div at bounding box center [670, 198] width 241 height 353
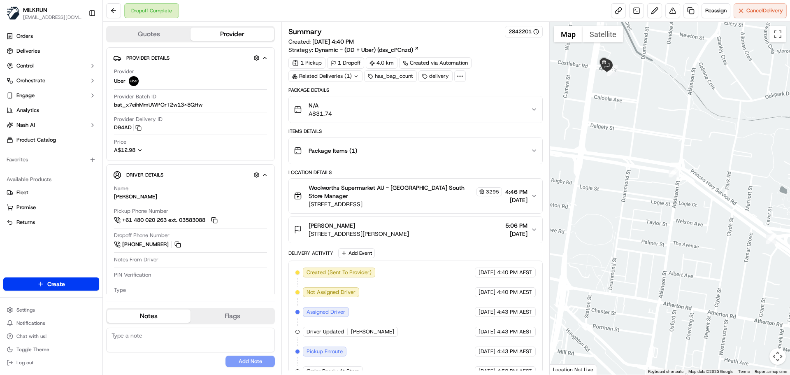
drag, startPoint x: 665, startPoint y: 155, endPoint x: 686, endPoint y: 200, distance: 49.4
click at [686, 200] on div at bounding box center [670, 198] width 241 height 353
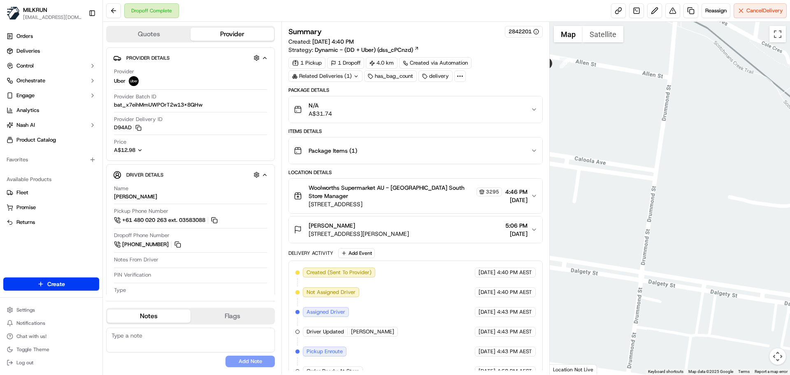
drag, startPoint x: 730, startPoint y: 169, endPoint x: 790, endPoint y: 248, distance: 99.0
click at [790, 248] on div at bounding box center [670, 198] width 241 height 353
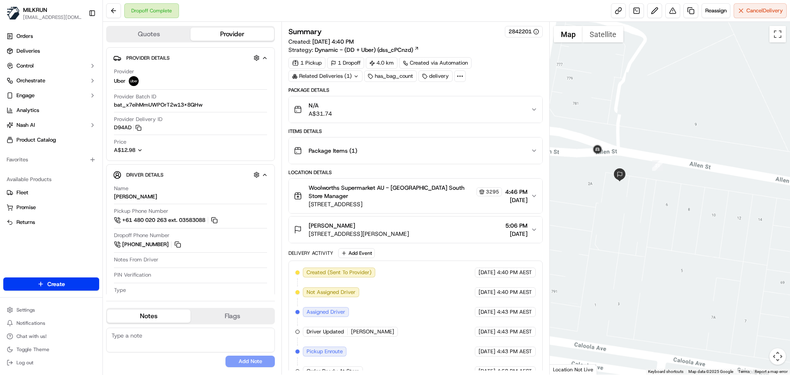
drag, startPoint x: 661, startPoint y: 191, endPoint x: 790, endPoint y: 217, distance: 131.3
click at [790, 217] on div at bounding box center [670, 198] width 241 height 353
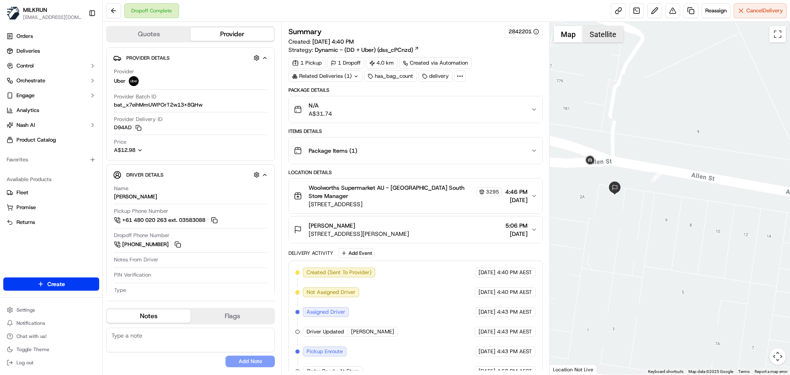
click at [606, 36] on button "Satellite" at bounding box center [603, 34] width 41 height 16
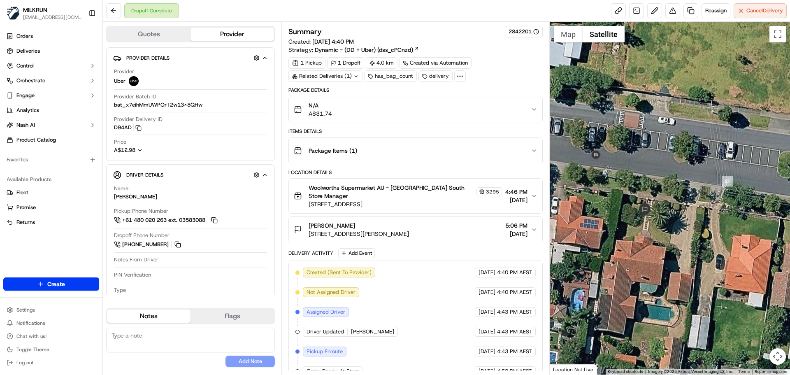
drag, startPoint x: 630, startPoint y: 179, endPoint x: 678, endPoint y: 185, distance: 48.6
click at [678, 185] on div at bounding box center [670, 198] width 241 height 353
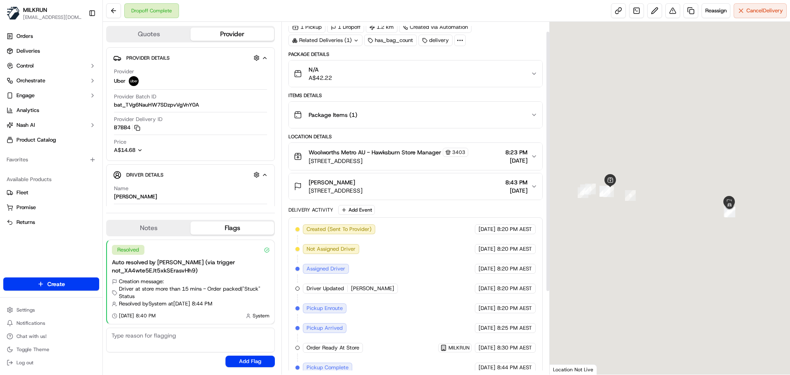
scroll to position [124, 0]
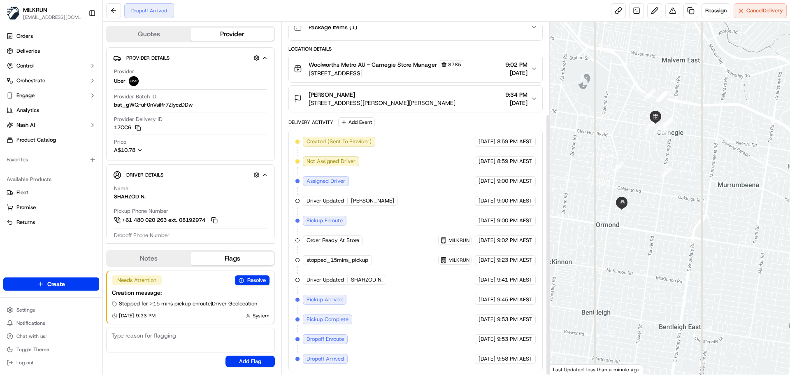
scroll to position [124, 0]
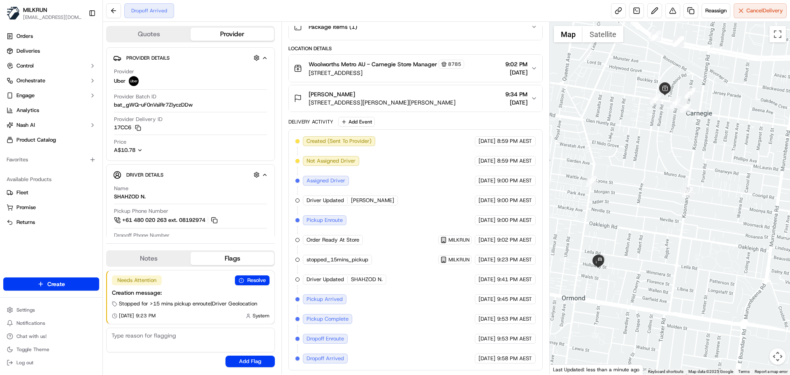
drag, startPoint x: 664, startPoint y: 211, endPoint x: 678, endPoint y: 326, distance: 116.4
click at [678, 326] on div at bounding box center [670, 198] width 241 height 353
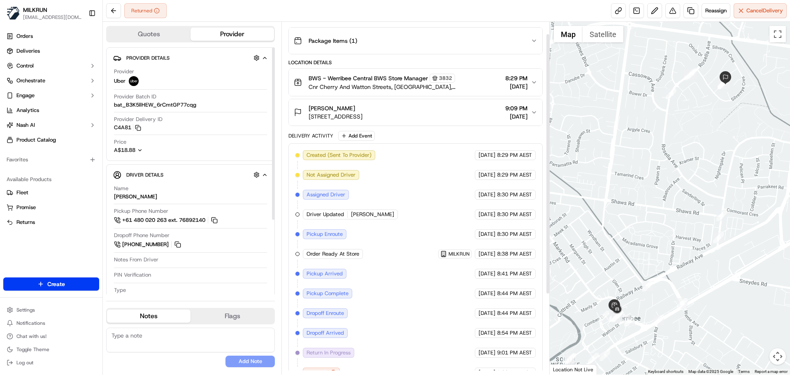
scroll to position [124, 0]
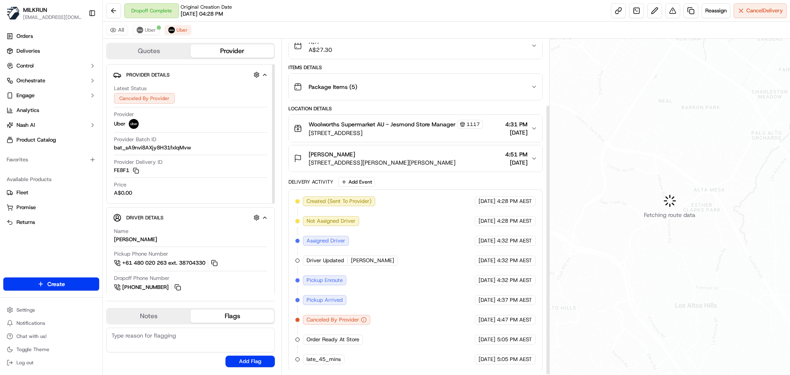
scroll to position [82, 0]
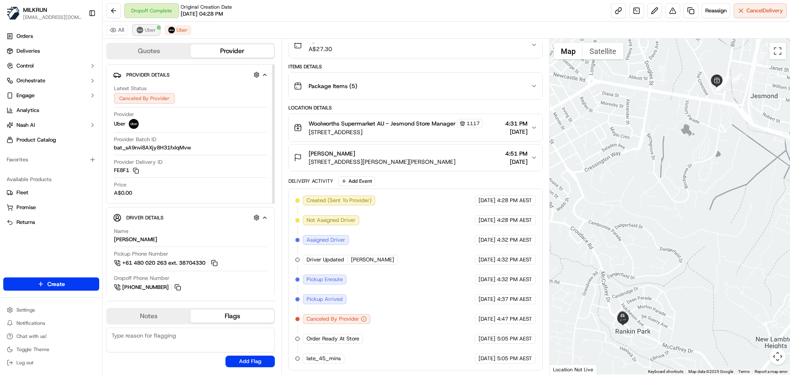
click at [145, 29] on span "Uber" at bounding box center [150, 30] width 11 height 7
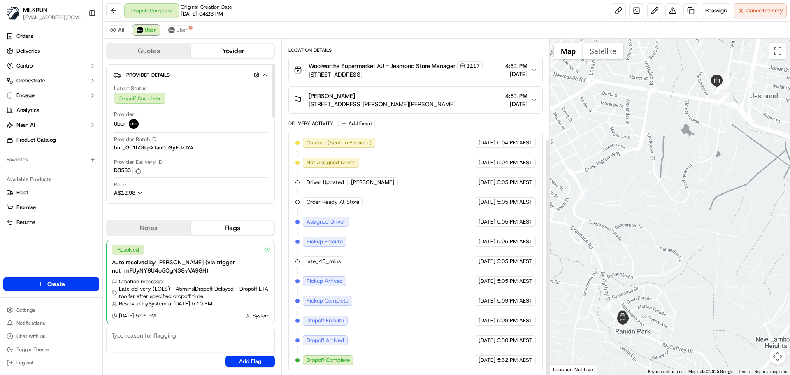
scroll to position [141, 0]
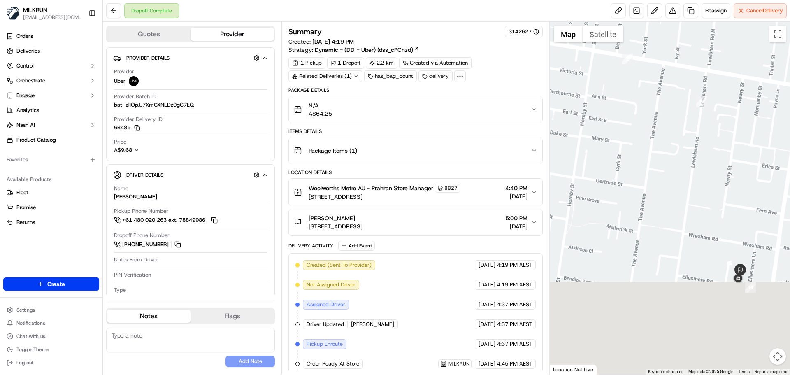
drag, startPoint x: 736, startPoint y: 101, endPoint x: 727, endPoint y: 82, distance: 21.4
click at [734, 68] on div at bounding box center [670, 198] width 241 height 353
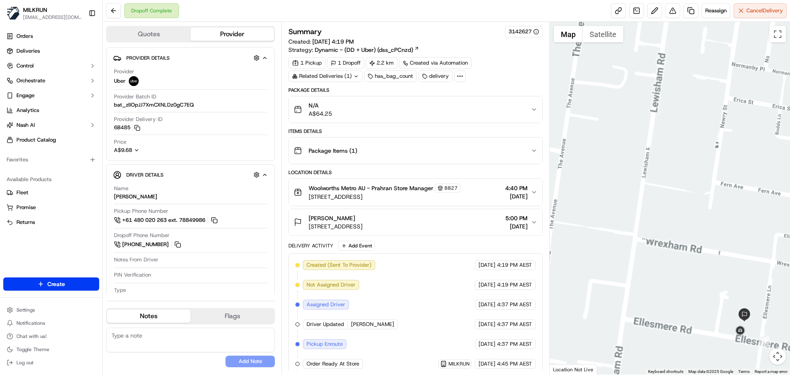
drag, startPoint x: 738, startPoint y: 126, endPoint x: 731, endPoint y: 61, distance: 65.0
click at [735, 58] on div at bounding box center [670, 198] width 241 height 353
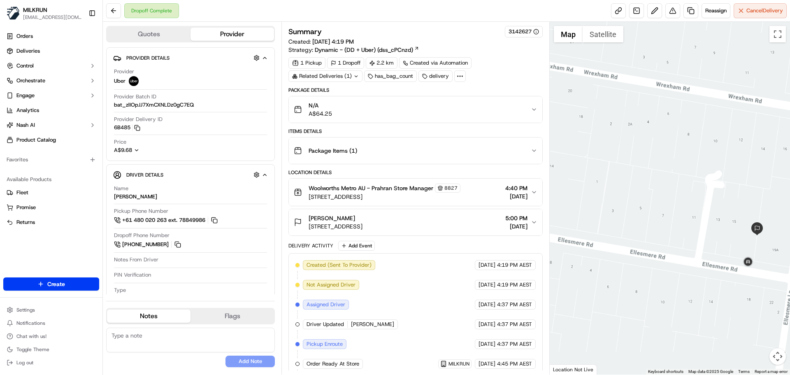
drag, startPoint x: 728, startPoint y: 135, endPoint x: 726, endPoint y: 77, distance: 58.1
click at [726, 77] on div at bounding box center [670, 198] width 241 height 353
click at [597, 33] on button "Satellite" at bounding box center [603, 34] width 41 height 16
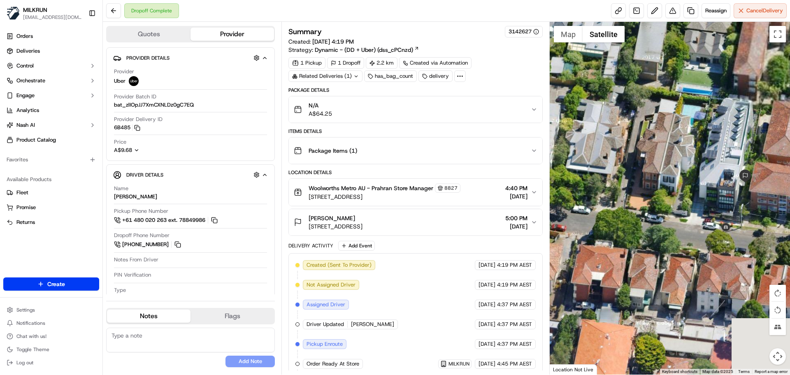
drag, startPoint x: 682, startPoint y: 146, endPoint x: 585, endPoint y: 50, distance: 136.2
click at [585, 50] on div at bounding box center [670, 198] width 241 height 353
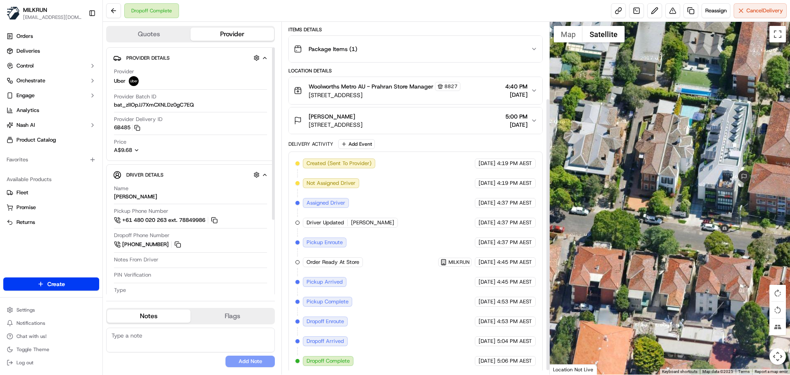
scroll to position [104, 0]
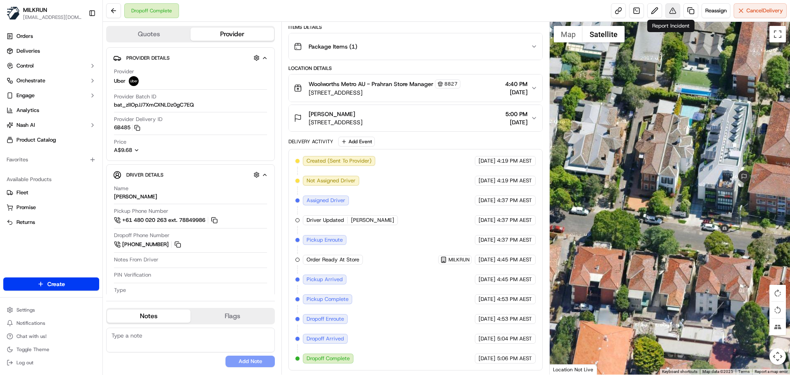
click at [670, 9] on button at bounding box center [673, 10] width 15 height 15
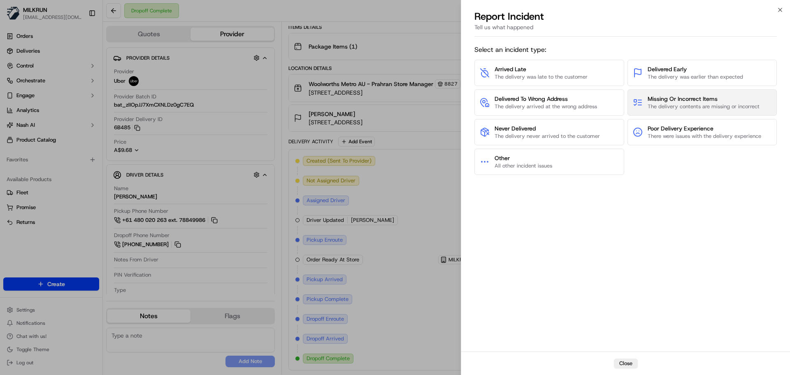
click at [654, 98] on span "Missing Or Incorrect Items" at bounding box center [704, 99] width 112 height 8
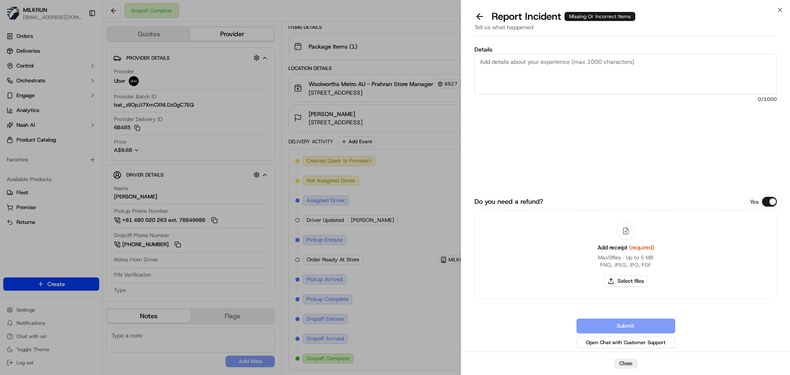
drag, startPoint x: 519, startPoint y: 74, endPoint x: 501, endPoint y: 119, distance: 48.5
click at [518, 74] on textarea "Details" at bounding box center [626, 74] width 303 height 40
click at [600, 65] on textarea "Customer received wrong order for" at bounding box center [626, 74] width 303 height 40
click at [533, 83] on textarea "Customer received wrong order for Lisbeth S and not their own order. Please see…" at bounding box center [626, 74] width 303 height 40
type textarea "Customer received wrong order for Lisbeth S and not their own order. Please see…"
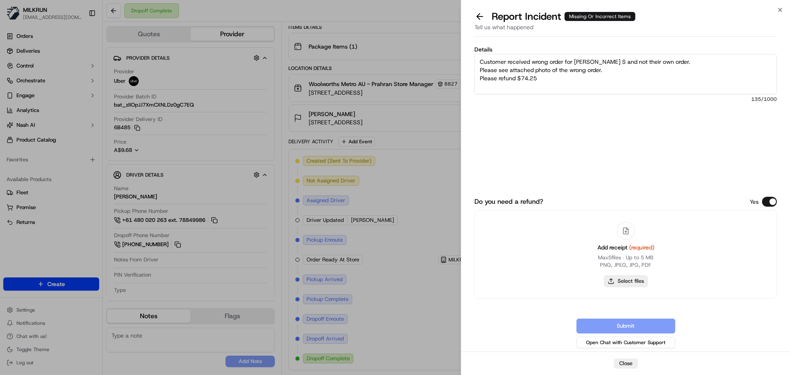
click at [634, 284] on button "Select files" at bounding box center [626, 281] width 44 height 12
type input "C:\fakepath\Bradley B with wrong order for Lisabeth S.png"
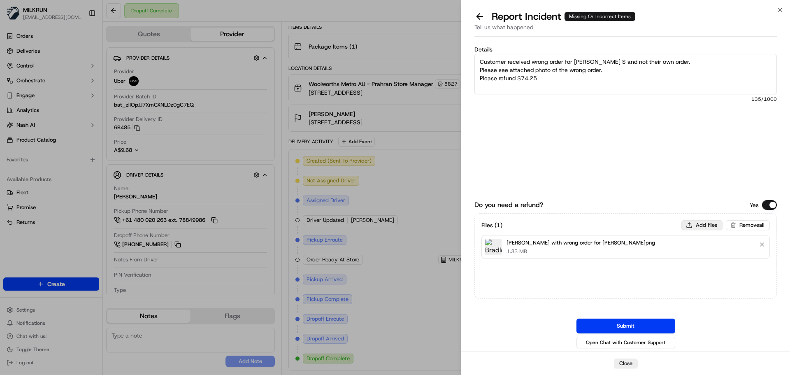
click at [701, 224] on button "Add files" at bounding box center [702, 225] width 41 height 10
type input "C:\fakepath\Bradley B page 1 invoice.png"
click at [704, 222] on button "Add files" at bounding box center [702, 225] width 41 height 10
type input "C:\fakepath\Bradley B page 2 invoice.png"
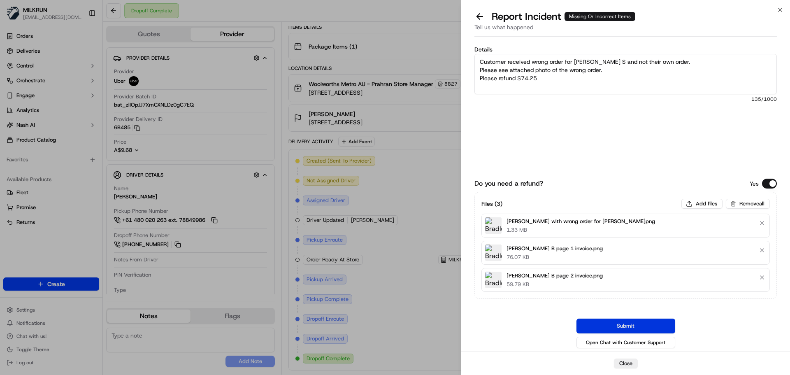
click at [628, 324] on button "Submit" at bounding box center [626, 326] width 99 height 15
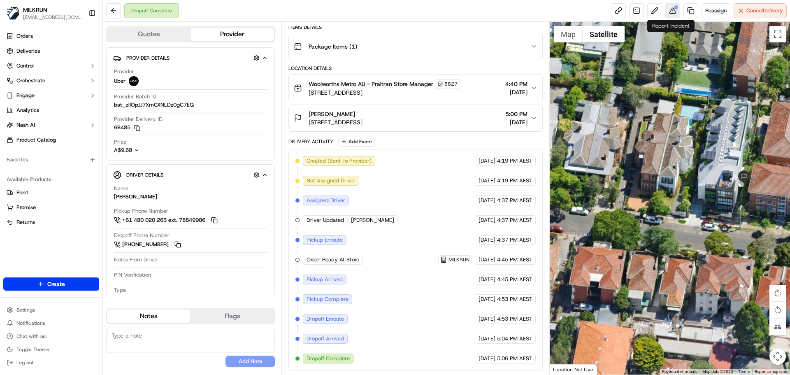
click at [673, 12] on button at bounding box center [673, 10] width 15 height 15
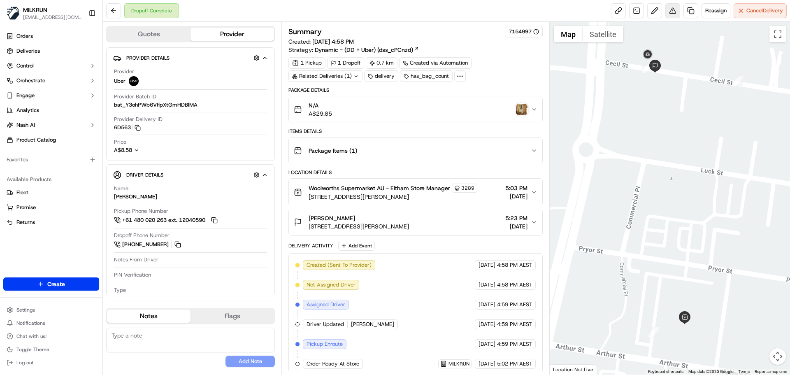
click at [670, 10] on button at bounding box center [673, 10] width 15 height 15
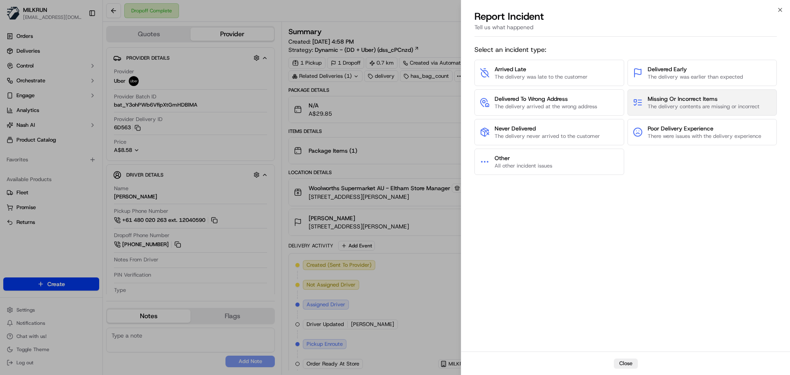
click at [672, 100] on span "Missing Or Incorrect Items" at bounding box center [704, 99] width 112 height 8
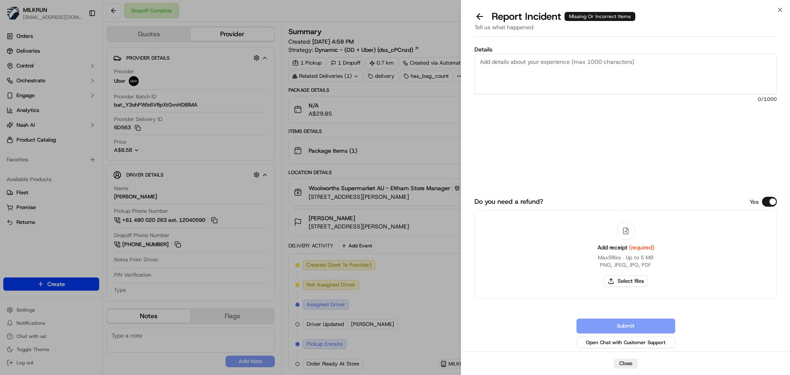
drag, startPoint x: 535, startPoint y: 72, endPoint x: 512, endPoint y: 68, distance: 23.9
click at [535, 72] on textarea "Details" at bounding box center [626, 74] width 303 height 40
type textarea "Customer received an UBER Eats order and not their own order. Photo of wrong or…"
click at [626, 280] on button "Select files" at bounding box center [626, 281] width 44 height 12
type input "C:\fakepath\Helen S with wrong order - UBER Eats not MILKRUN.jpg"
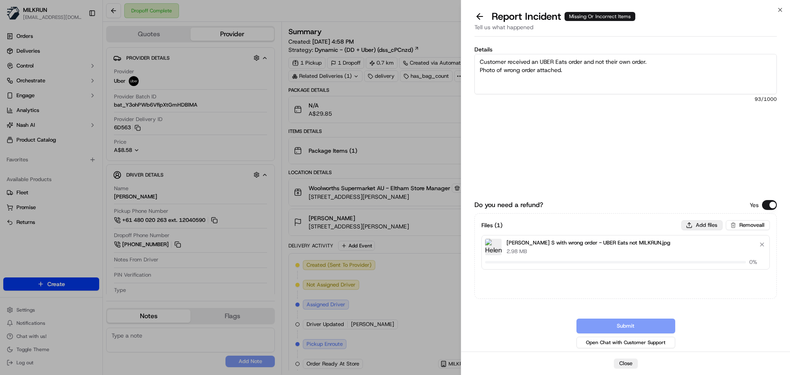
click at [700, 222] on button "Add files" at bounding box center [702, 225] width 41 height 10
type input "C:\fakepath\Helen S invoice.png"
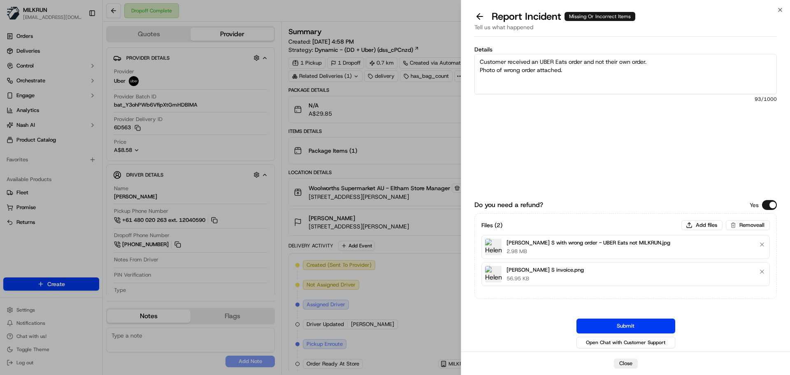
click at [505, 83] on textarea "Customer received an UBER Eats order and not their own order. Photo of wrong or…" at bounding box center [626, 74] width 303 height 40
type textarea "Customer received an UBER Eats order and not their own order. Photo of wrong or…"
click at [643, 325] on button "Submit" at bounding box center [626, 326] width 99 height 15
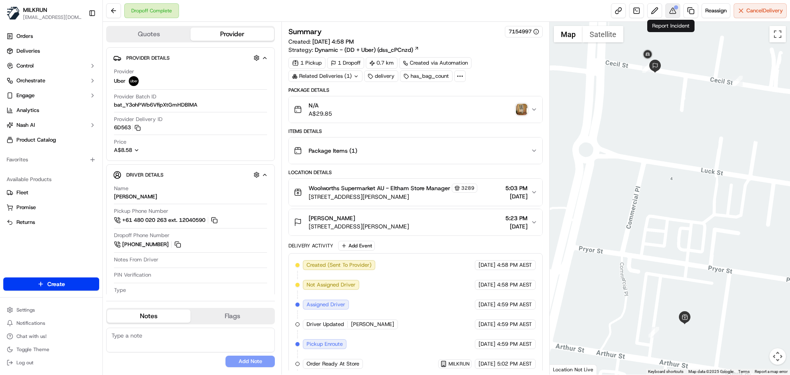
click at [673, 10] on button at bounding box center [673, 10] width 15 height 15
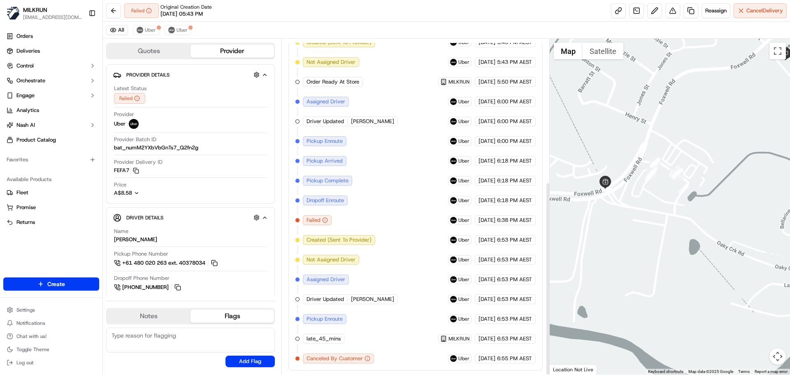
scroll to position [247, 0]
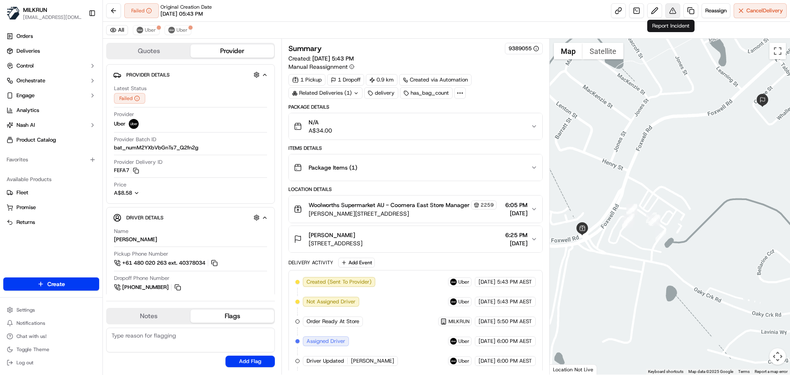
click at [673, 10] on button at bounding box center [673, 10] width 15 height 15
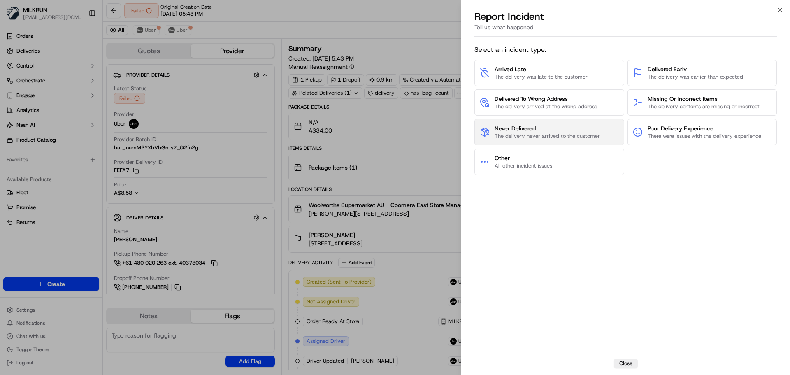
click at [533, 132] on span "Never Delivered" at bounding box center [547, 128] width 105 height 8
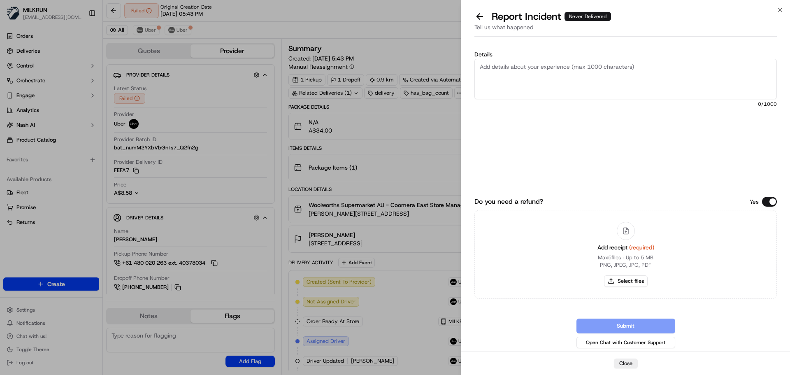
click at [507, 71] on textarea "Details" at bounding box center [626, 79] width 303 height 40
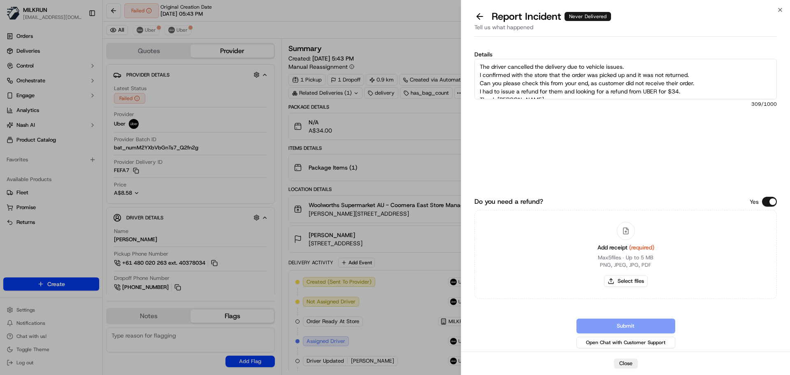
scroll to position [8, 0]
drag, startPoint x: 508, startPoint y: 89, endPoint x: 508, endPoint y: 95, distance: 5.8
click at [508, 90] on textarea "The driver cancelled the delivery due to vehicle issues. I confirmed with the s…" at bounding box center [626, 79] width 303 height 40
type textarea "The driver cancelled the delivery due to vehicle issues. I confirmed with the s…"
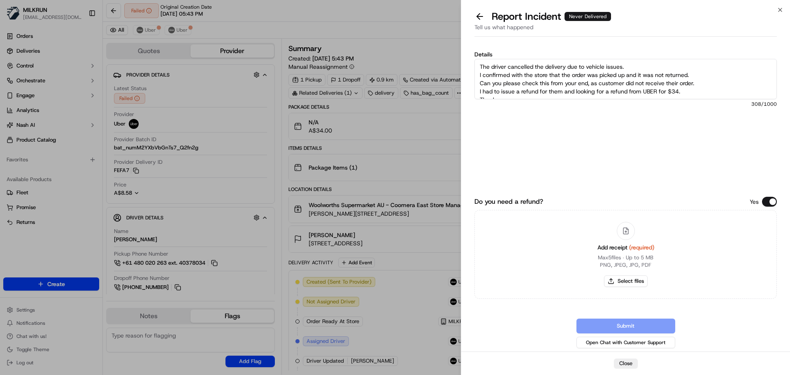
drag, startPoint x: 484, startPoint y: 79, endPoint x: 502, endPoint y: 27, distance: 55.5
click at [466, 49] on div "Details The driver cancelled the delivery due to vehicle issues. I confirmed wi…" at bounding box center [625, 196] width 329 height 312
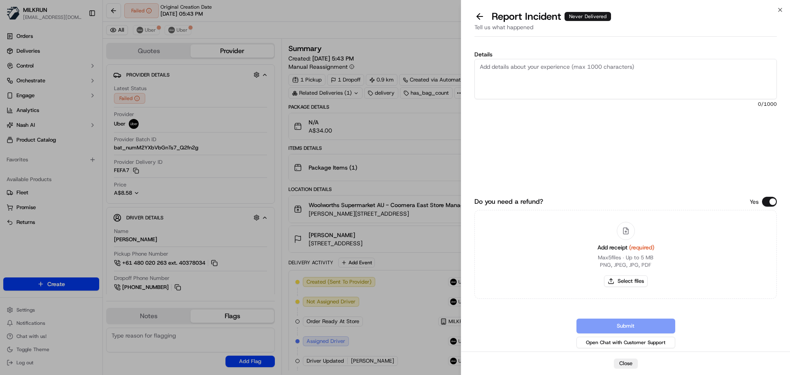
click at [496, 68] on textarea "Details" at bounding box center [626, 79] width 303 height 40
paste textarea "Driver cancelled the delivery due to vehicle issues. Store confirmed the order …"
click at [551, 75] on textarea "Driver cancelled the delivery due to vehicle issues. Store confirmed the order …" at bounding box center [626, 79] width 303 height 40
type textarea "Driver cancelled the delivery due to vehicle issues. Store confirmed the order …"
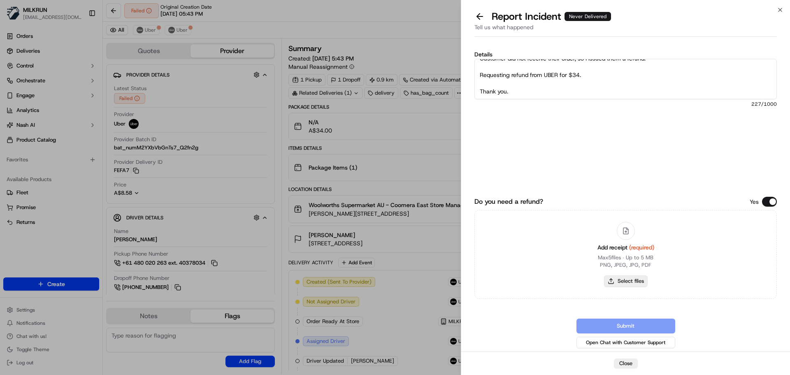
click at [617, 283] on button "Select files" at bounding box center [626, 281] width 44 height 12
type input "C:\fakepath\Aysha H invoice.png"
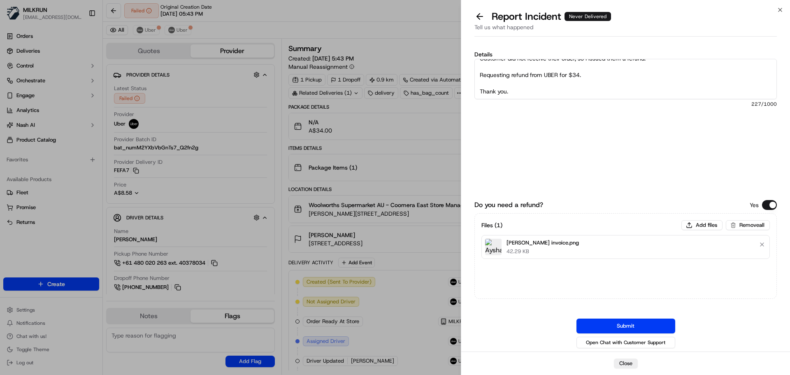
click at [626, 326] on button "Submit" at bounding box center [626, 326] width 99 height 15
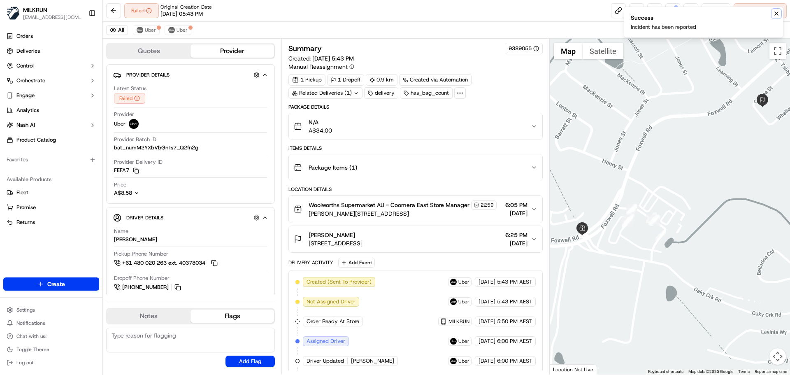
click at [774, 13] on icon "Notifications (F8)" at bounding box center [776, 13] width 7 height 7
click at [671, 9] on button at bounding box center [673, 10] width 15 height 15
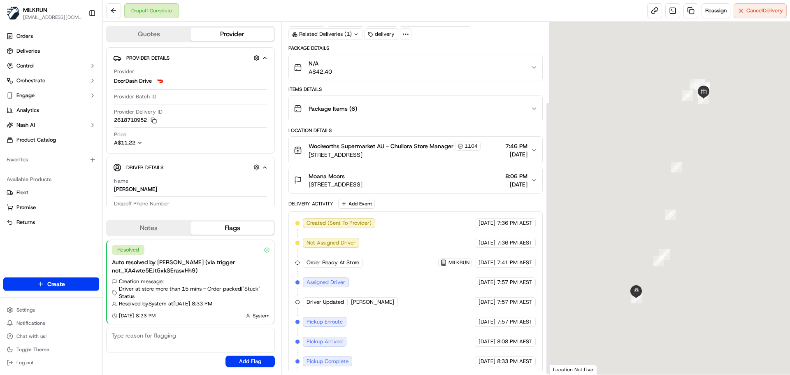
scroll to position [104, 0]
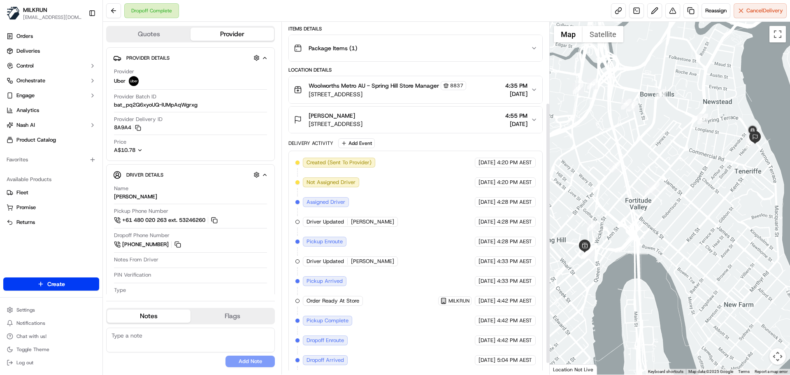
scroll to position [124, 0]
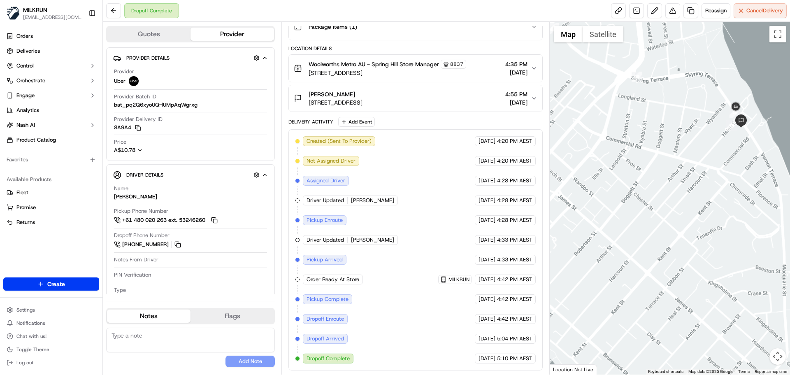
drag, startPoint x: 719, startPoint y: 161, endPoint x: 636, endPoint y: 208, distance: 94.8
click at [636, 208] on div at bounding box center [670, 198] width 241 height 353
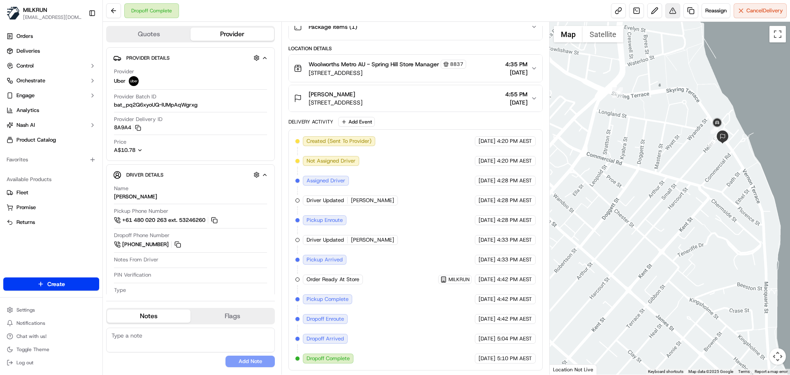
click at [670, 9] on button at bounding box center [673, 10] width 15 height 15
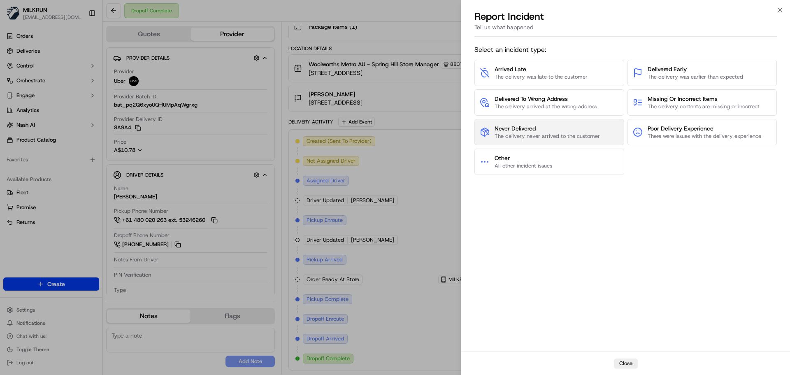
click at [556, 126] on span "Never Delivered" at bounding box center [547, 128] width 105 height 8
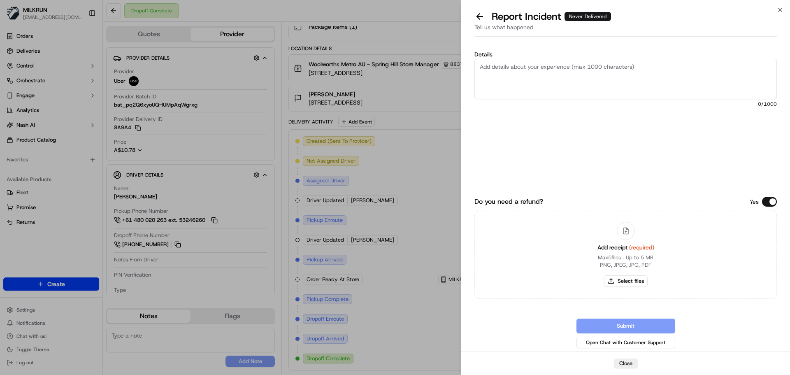
click at [521, 70] on textarea "Details" at bounding box center [626, 79] width 303 height 40
drag, startPoint x: 578, startPoint y: 65, endPoint x: 710, endPoint y: 60, distance: 133.0
click at [710, 60] on textarea "Customer did not receive their order and was not able to locate it. A non MILKR…" at bounding box center [626, 79] width 303 height 40
drag, startPoint x: 478, startPoint y: 76, endPoint x: 719, endPoint y: 78, distance: 240.4
click at [719, 78] on textarea "Customer did not receive their order and was not able to locate it. A non MILKR…" at bounding box center [626, 79] width 303 height 40
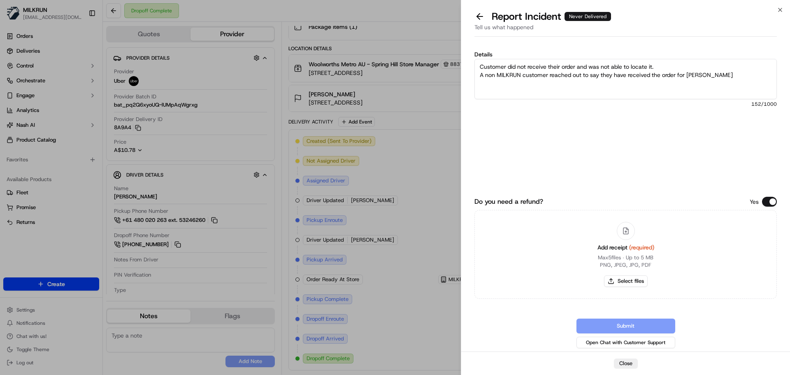
drag, startPoint x: 711, startPoint y: 75, endPoint x: 473, endPoint y: 77, distance: 238.3
click at [473, 77] on div "Details Customer did not receive their order and was not able to locate it. A n…" at bounding box center [625, 196] width 329 height 312
type textarea "Customer did not receive their order and was not able to locate it. Looks like …"
click at [630, 282] on button "Select files" at bounding box center [626, 281] width 44 height 12
type input "C:\fakepath\Molly K page 1 invoice.png"
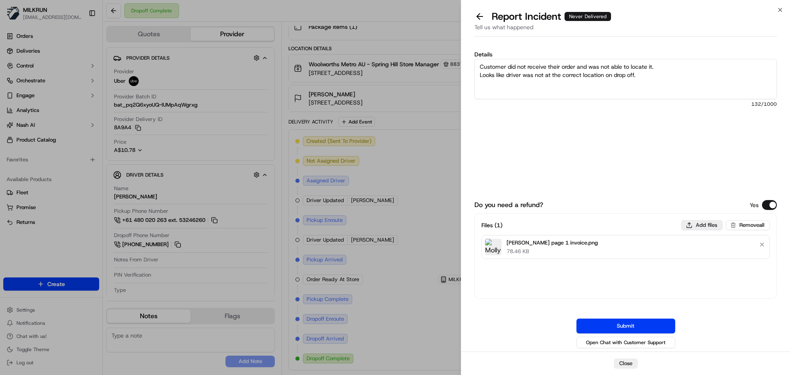
click at [709, 223] on button "Add files" at bounding box center [702, 225] width 41 height 10
type input "C:\fakepath\Molly K page 2 invoice.png"
click at [535, 87] on textarea "Customer did not receive their order and was not able to locate it. Looks like …" at bounding box center [626, 79] width 303 height 40
type textarea "Customer did not receive their order and was not able to locate it. Looks like …"
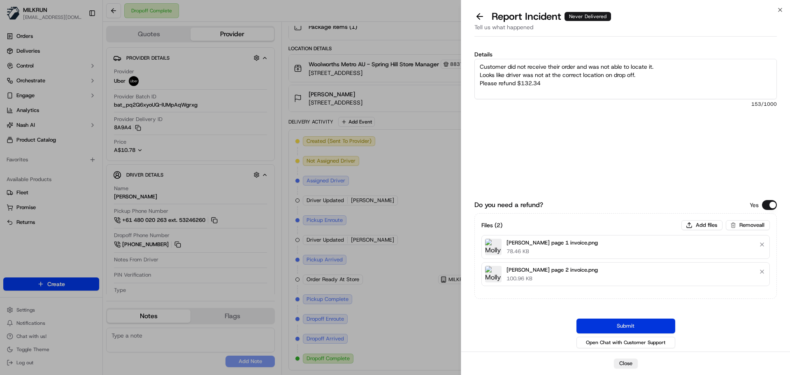
click at [645, 322] on button "Submit" at bounding box center [626, 326] width 99 height 15
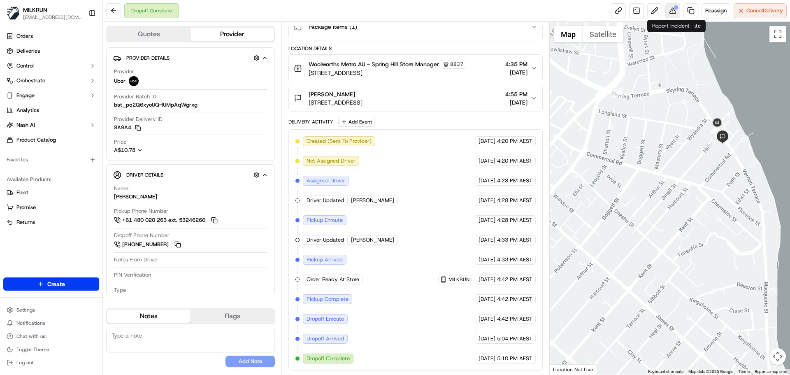
click at [673, 10] on button at bounding box center [673, 10] width 15 height 15
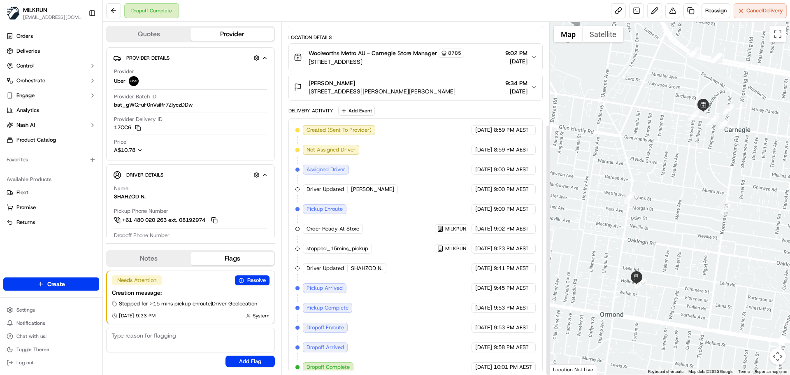
scroll to position [144, 0]
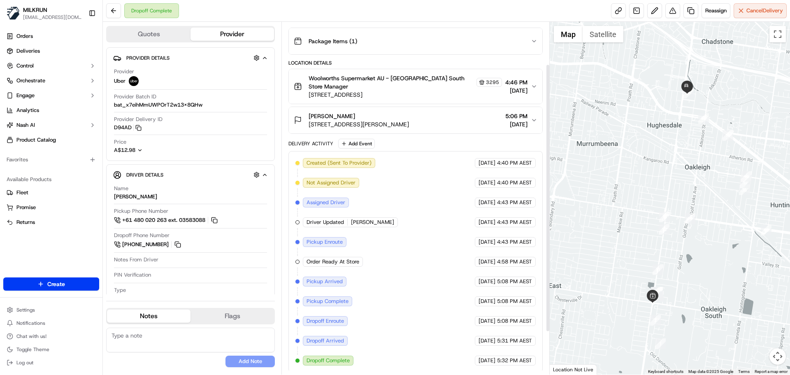
scroll to position [112, 0]
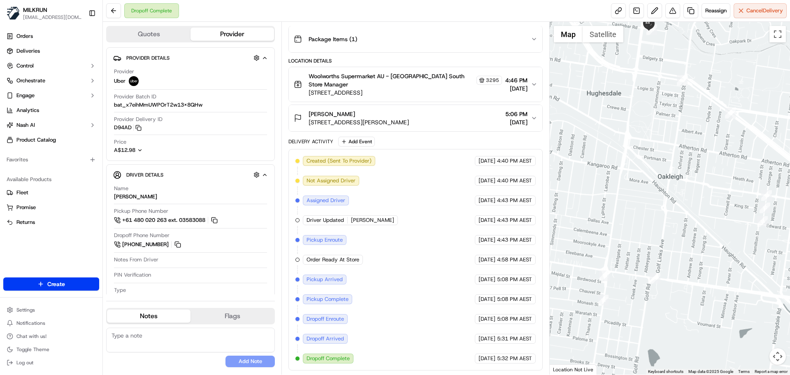
drag, startPoint x: 717, startPoint y: 126, endPoint x: 729, endPoint y: 229, distance: 104.4
click at [734, 240] on div at bounding box center [670, 198] width 241 height 353
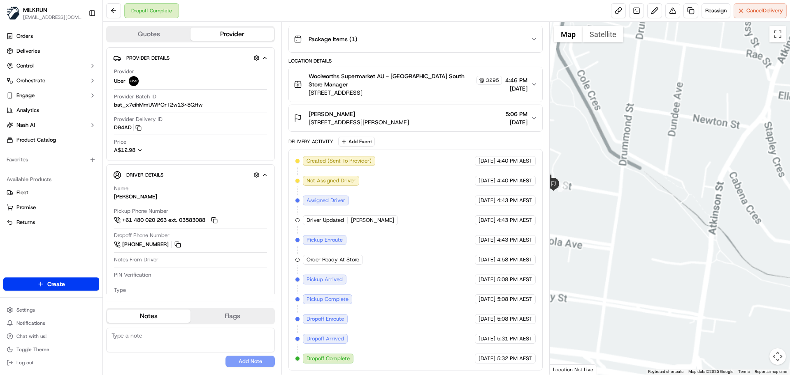
drag, startPoint x: 701, startPoint y: 172, endPoint x: 663, endPoint y: 167, distance: 38.3
click at [784, 75] on div at bounding box center [670, 198] width 241 height 353
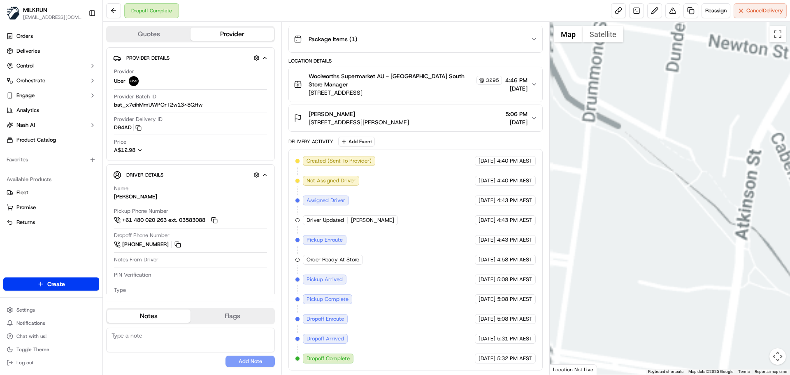
drag, startPoint x: 641, startPoint y: 143, endPoint x: 790, endPoint y: 128, distance: 149.3
click at [790, 128] on div at bounding box center [670, 198] width 241 height 353
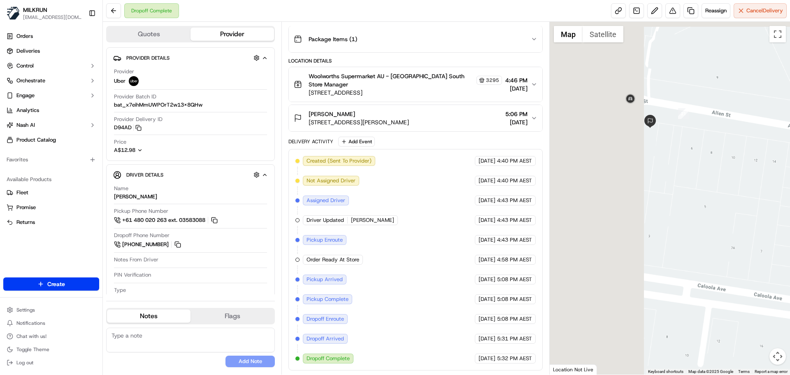
drag, startPoint x: 790, startPoint y: 147, endPoint x: 768, endPoint y: 54, distance: 95.6
click at [787, 143] on div at bounding box center [670, 198] width 241 height 353
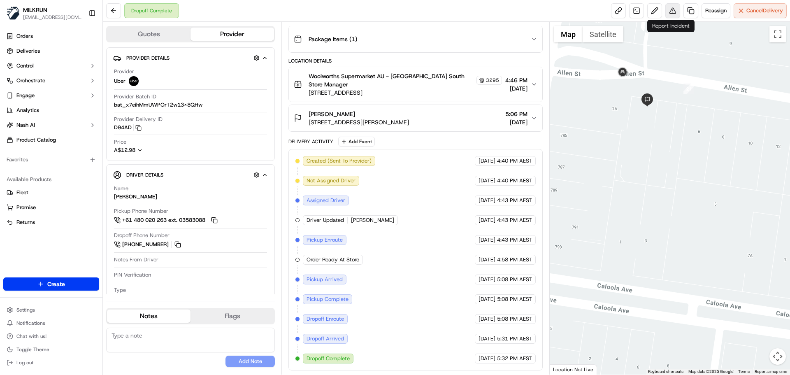
click at [670, 7] on button at bounding box center [673, 10] width 15 height 15
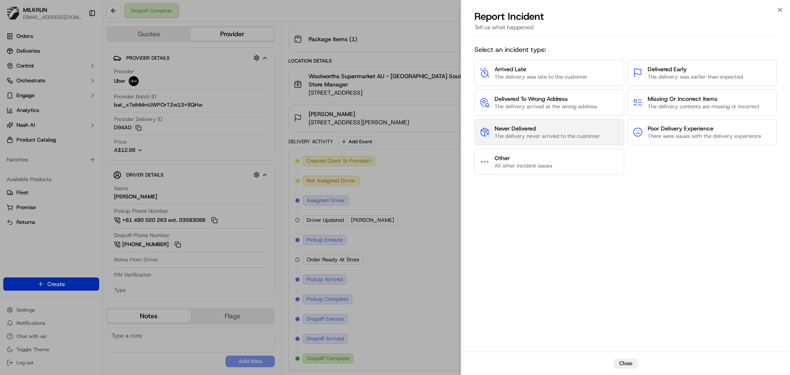
click at [545, 126] on span "Never Delivered" at bounding box center [547, 128] width 105 height 8
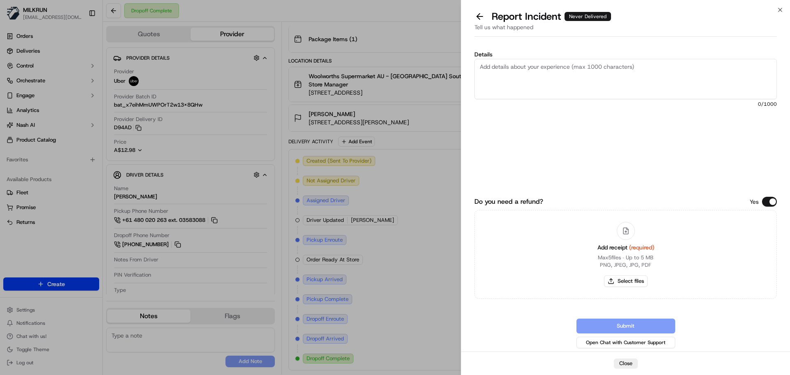
click at [526, 77] on textarea "Details" at bounding box center [626, 79] width 303 height 40
type textarea "Customer was not able to locate their order and said that driver never got in t…"
click at [632, 282] on button "Select files" at bounding box center [626, 281] width 44 height 12
type input "C:\fakepath\[PERSON_NAME] invoice.png"
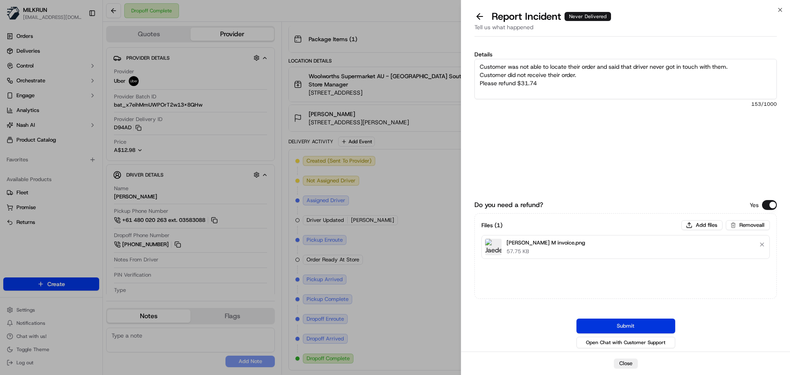
click at [635, 327] on button "Submit" at bounding box center [626, 326] width 99 height 15
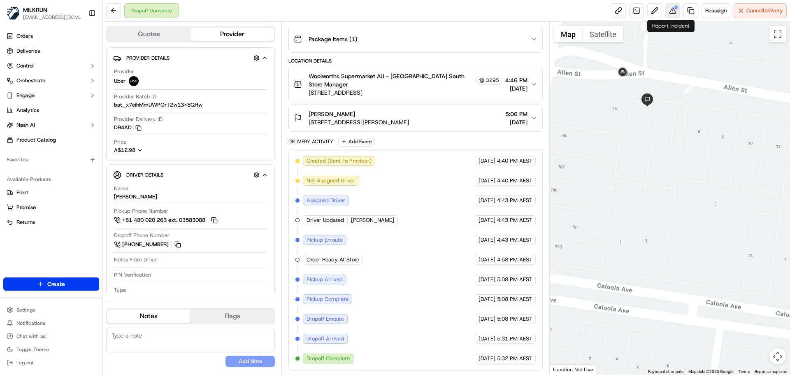
click at [674, 9] on button at bounding box center [673, 10] width 15 height 15
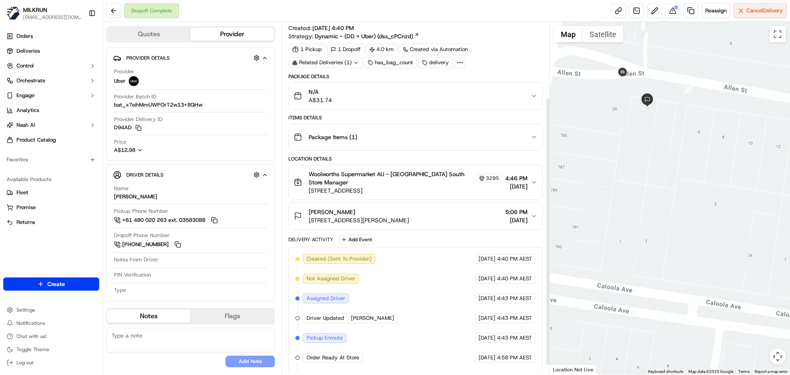
scroll to position [0, 0]
